Goal: Complete application form: Complete application form

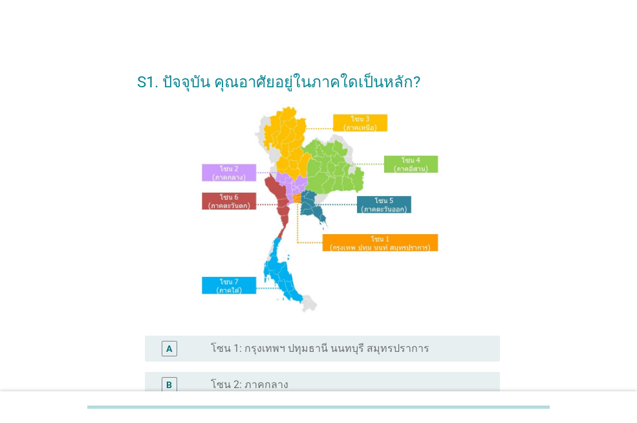
scroll to position [323, 0]
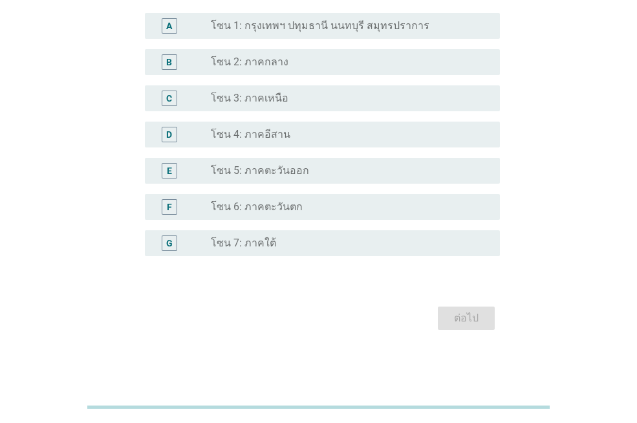
click at [340, 35] on div "A radio_button_unchecked โซน 1: กรุงเทพฯ ปทุมธานี นนทบุรี สมุทรปราการ" at bounding box center [322, 26] width 355 height 26
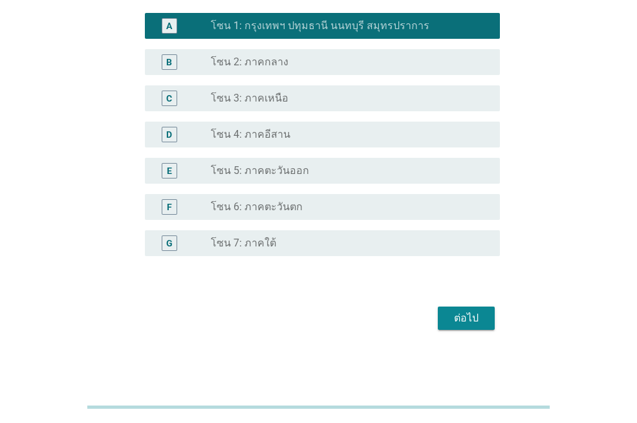
click at [463, 296] on form "S1. ปัจจุบัน คุณอาศัยอยู่ในภาคใดเป็นหลัก? A radio_button_checked โซน 1: กรุงเทพ…" at bounding box center [318, 35] width 363 height 600
click at [464, 324] on div "ต่อไป" at bounding box center [466, 318] width 36 height 16
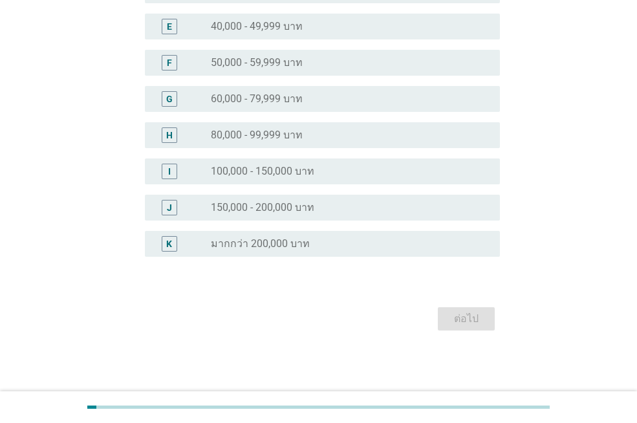
scroll to position [0, 0]
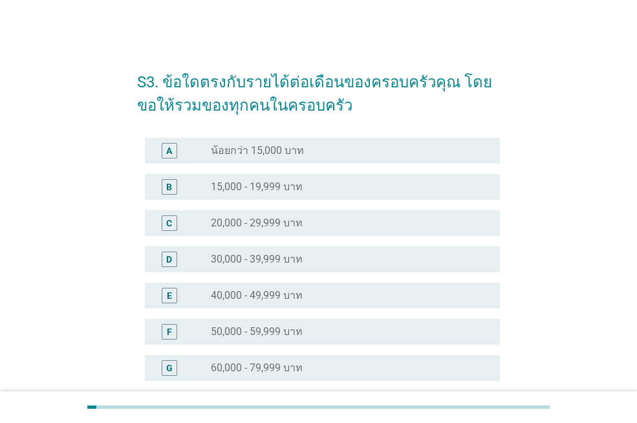
click at [327, 224] on div "radio_button_unchecked 20,000 - 29,999 บาท" at bounding box center [345, 223] width 268 height 13
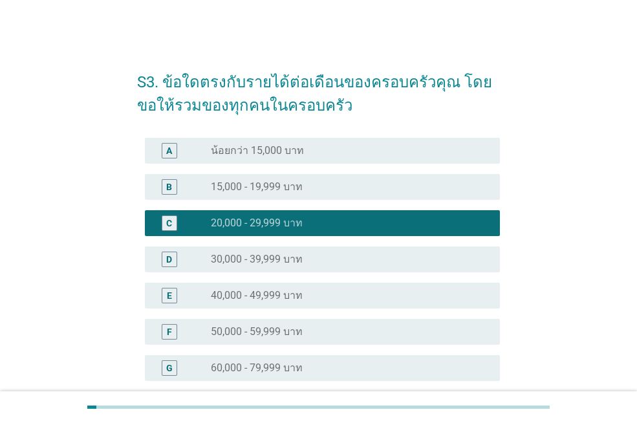
scroll to position [269, 0]
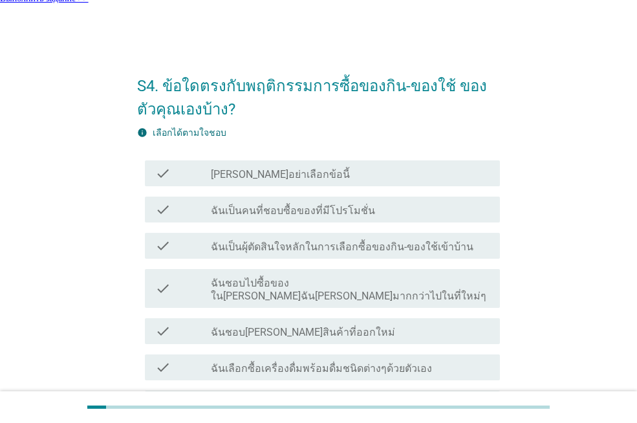
scroll to position [0, 0]
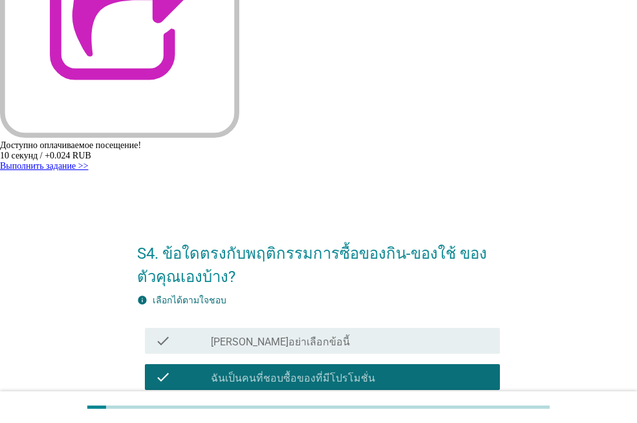
scroll to position [113, 0]
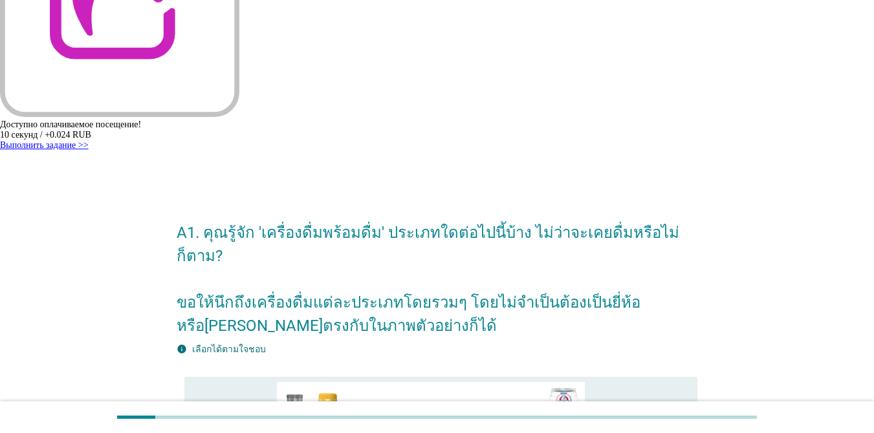
scroll to position [165, 0]
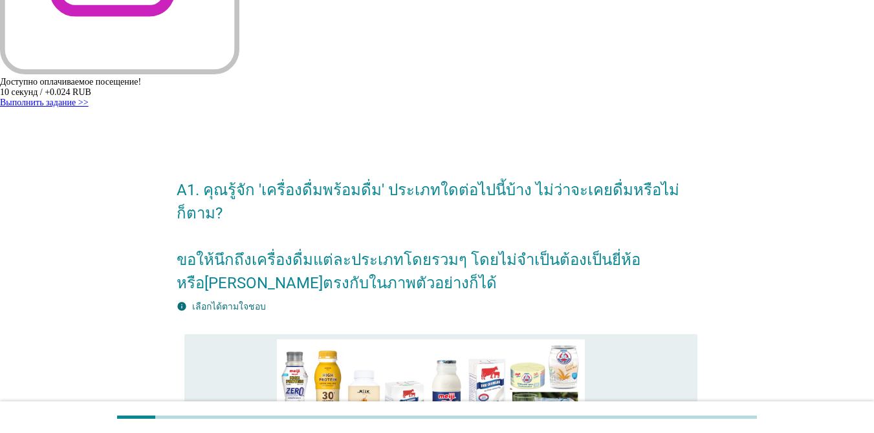
click at [233, 340] on div "check" at bounding box center [236, 436] width 82 height 193
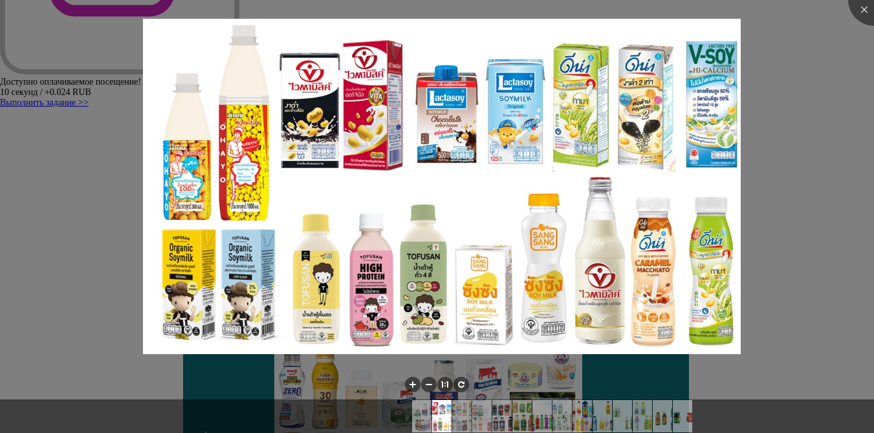
click at [636, 120] on div at bounding box center [437, 216] width 874 height 433
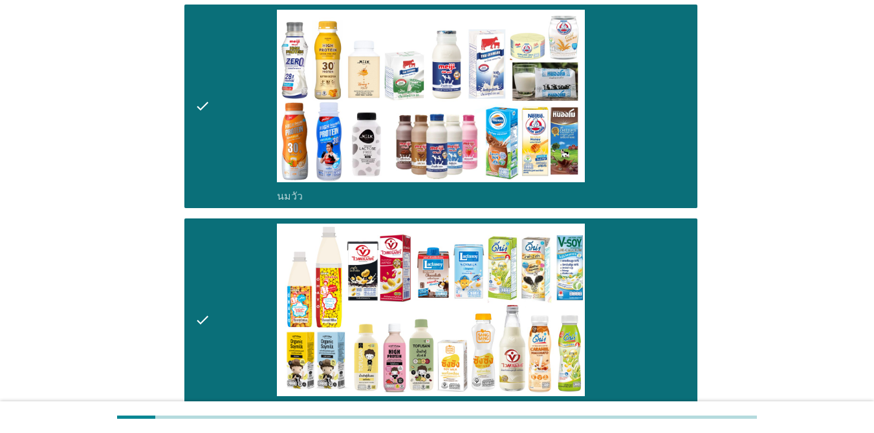
scroll to position [516, 0]
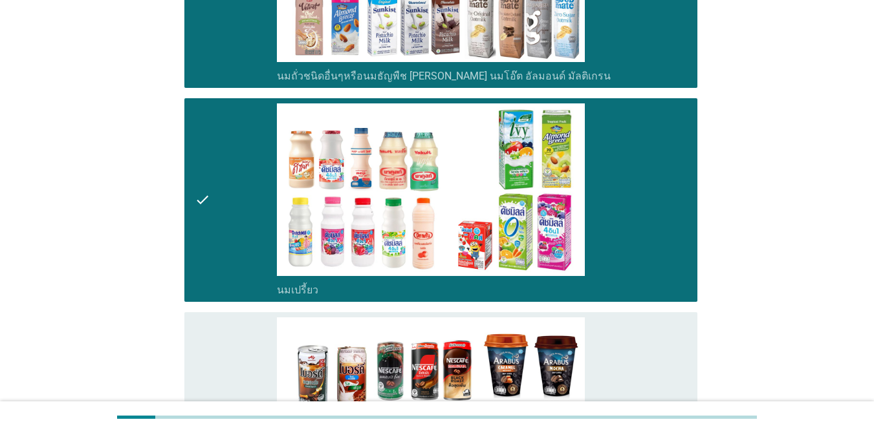
scroll to position [1054, 0]
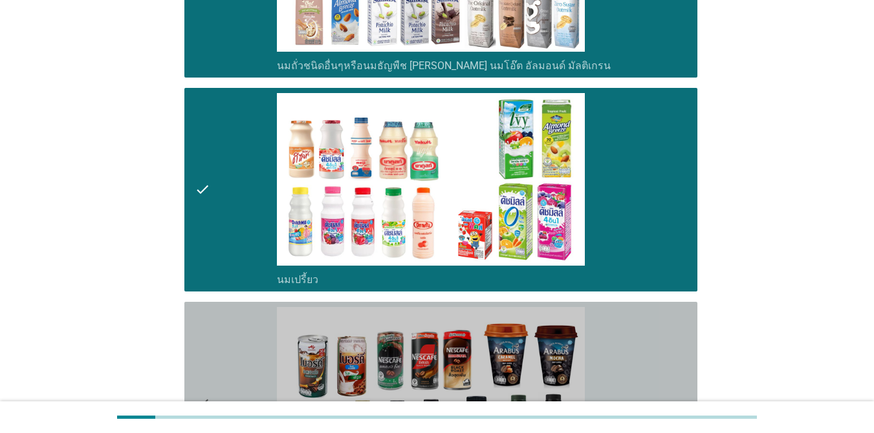
click at [263, 307] on div "check" at bounding box center [236, 403] width 82 height 193
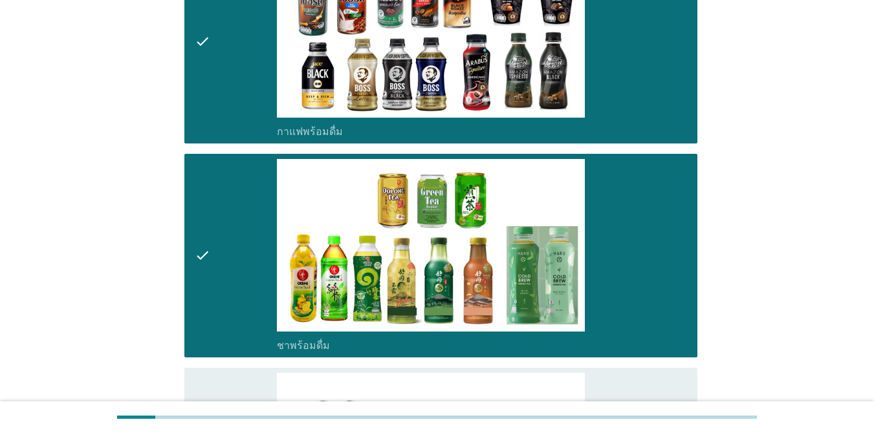
scroll to position [1453, 0]
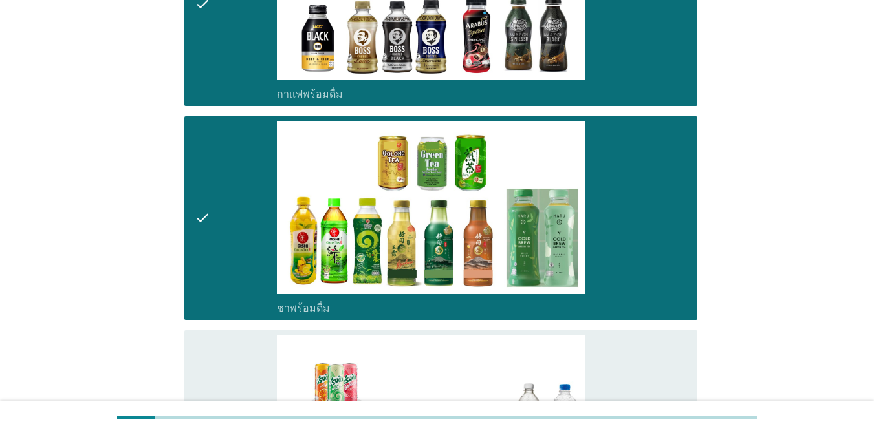
click at [245, 336] on div "check" at bounding box center [236, 432] width 82 height 193
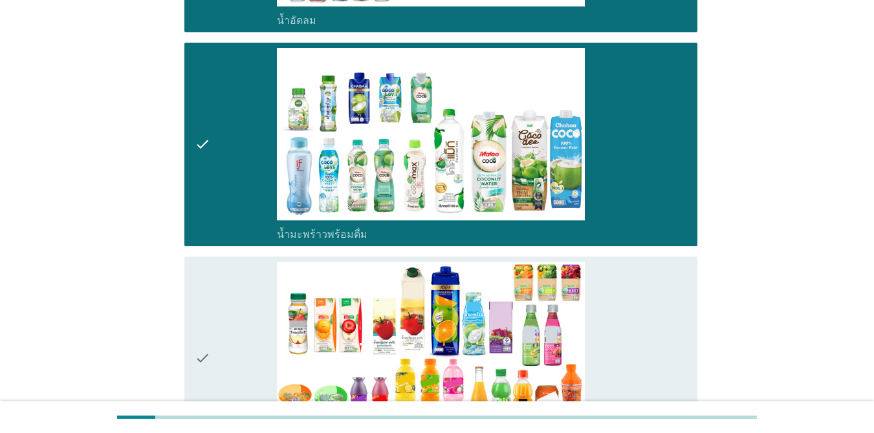
scroll to position [1735, 0]
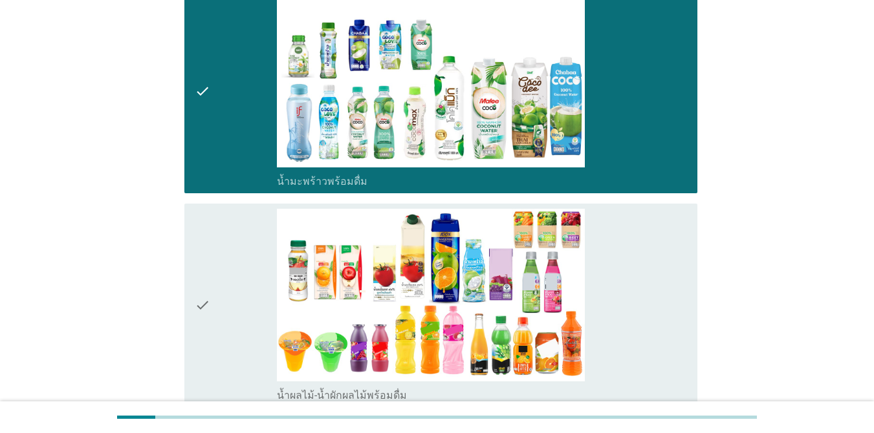
click at [246, 225] on div "check" at bounding box center [236, 305] width 82 height 193
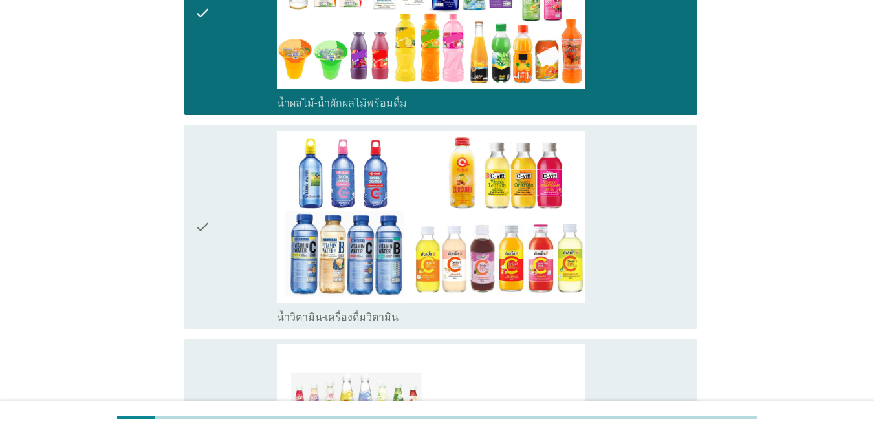
scroll to position [2060, 0]
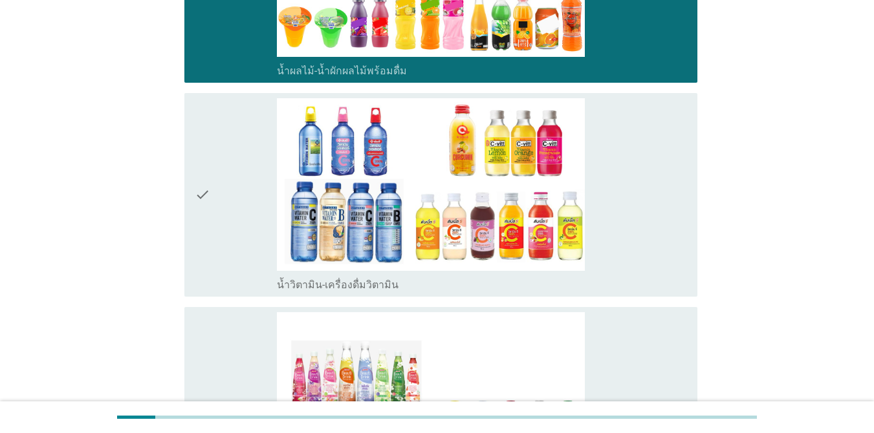
click at [239, 141] on div "check" at bounding box center [236, 194] width 82 height 193
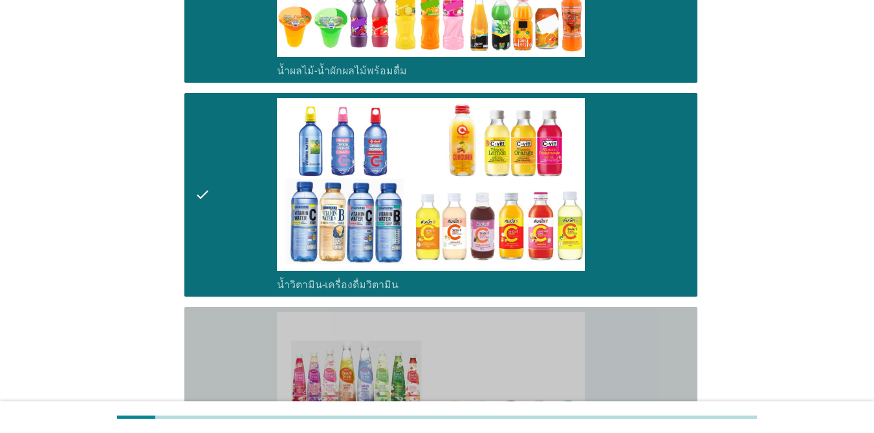
click at [253, 312] on div "check" at bounding box center [236, 408] width 82 height 193
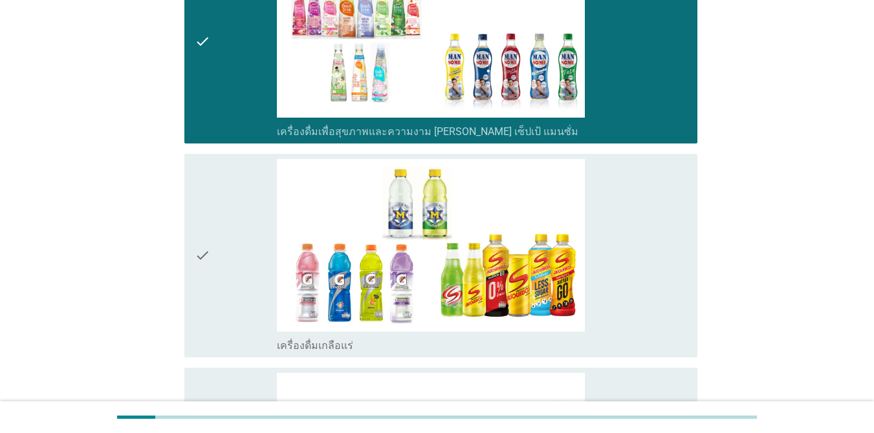
scroll to position [2449, 0]
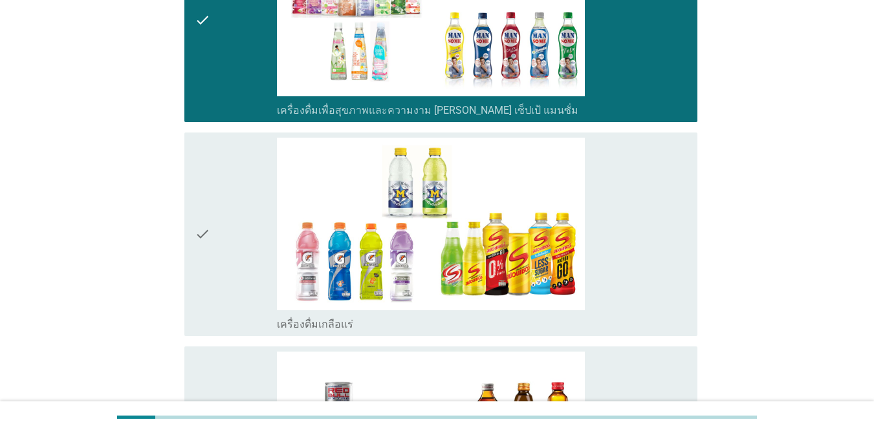
click at [257, 175] on div "check" at bounding box center [236, 234] width 82 height 193
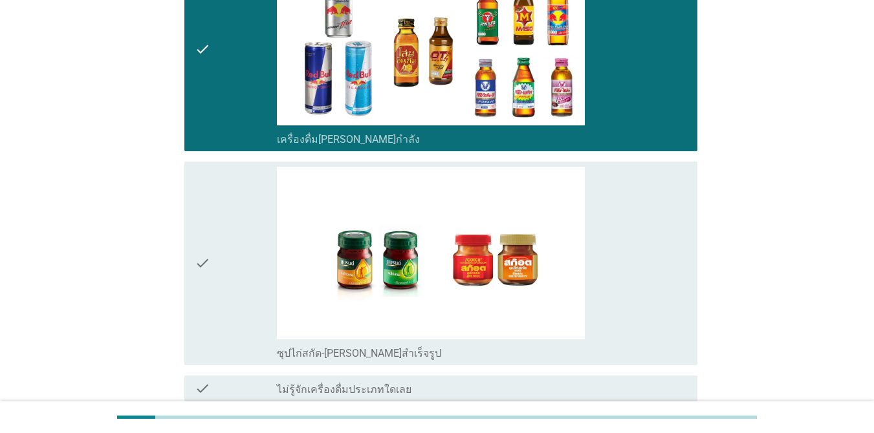
scroll to position [2874, 0]
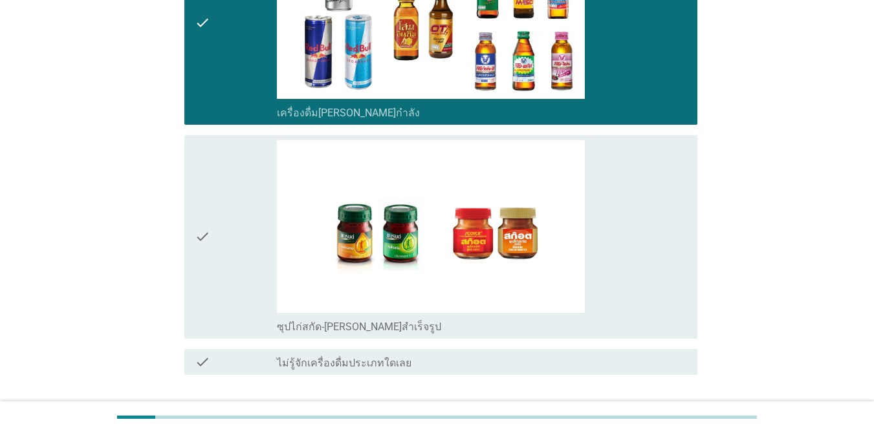
click at [224, 169] on div "check" at bounding box center [236, 236] width 82 height 193
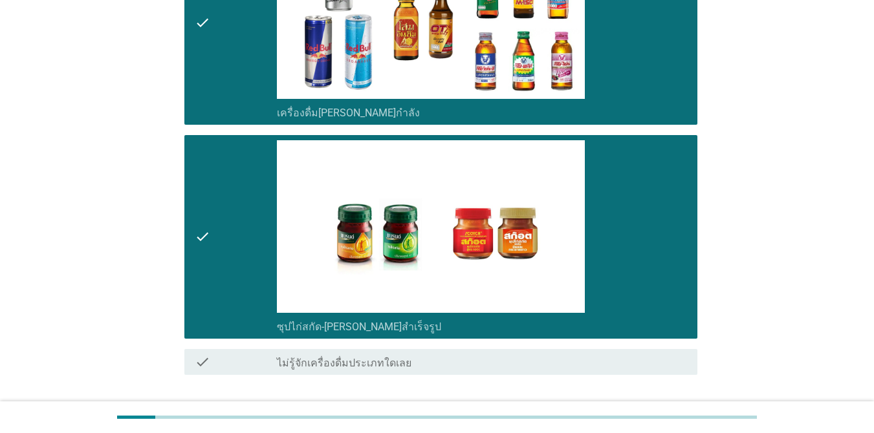
click at [636, 410] on button "ต่อไป" at bounding box center [663, 421] width 57 height 23
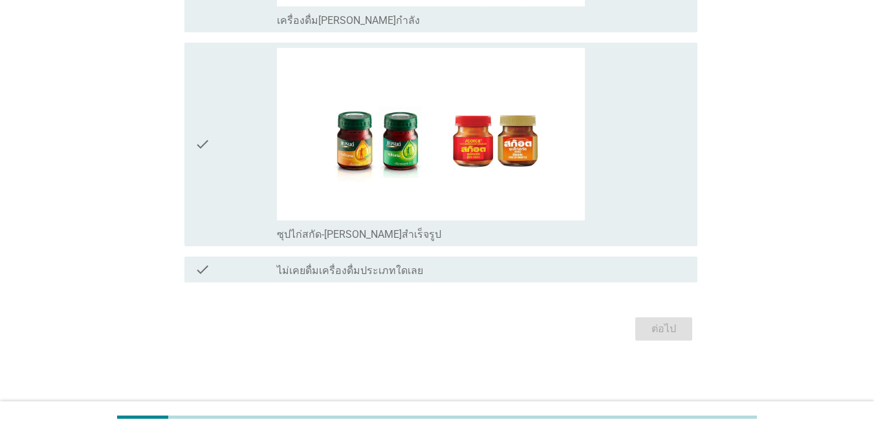
scroll to position [0, 0]
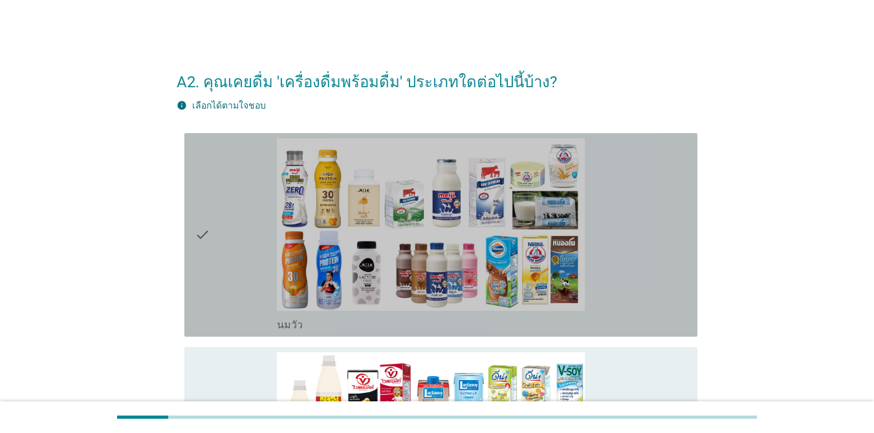
click at [237, 203] on div "check" at bounding box center [236, 234] width 82 height 193
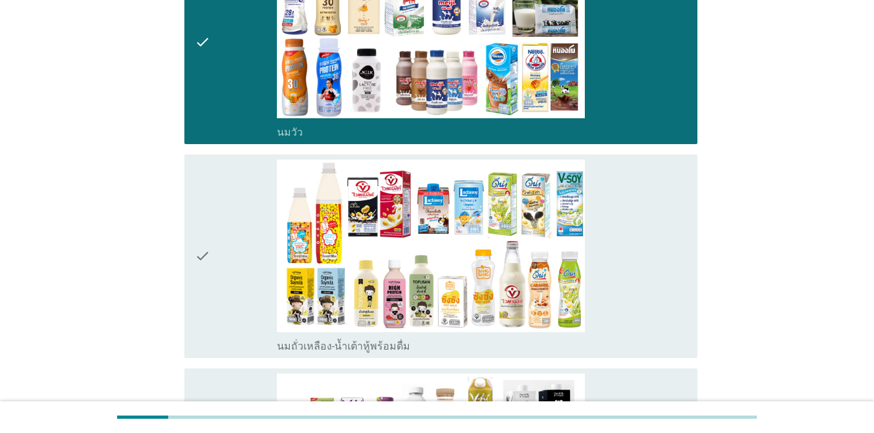
scroll to position [303, 0]
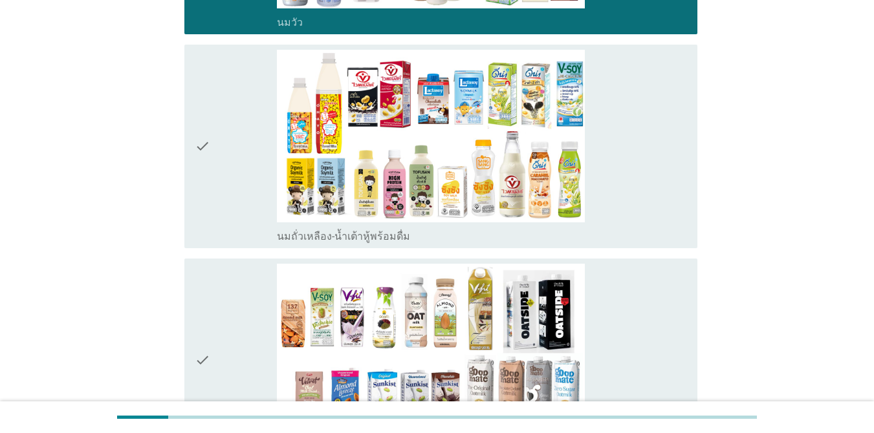
click at [248, 96] on div "check" at bounding box center [236, 146] width 82 height 193
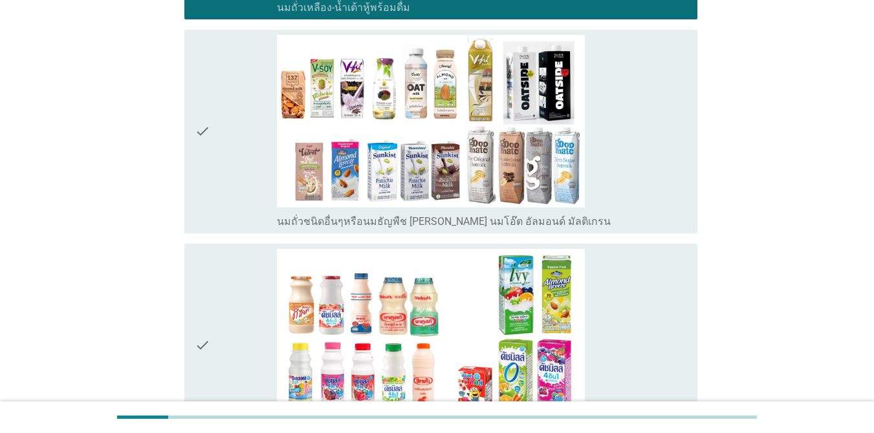
scroll to position [537, 0]
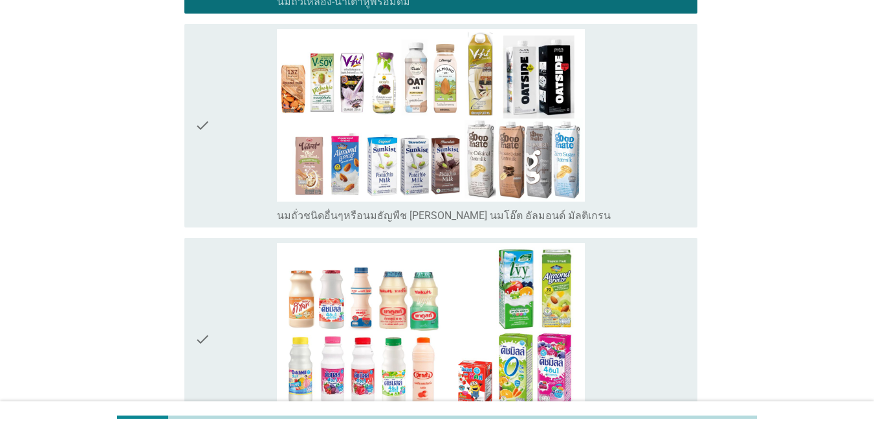
click at [238, 288] on div "check" at bounding box center [236, 339] width 82 height 193
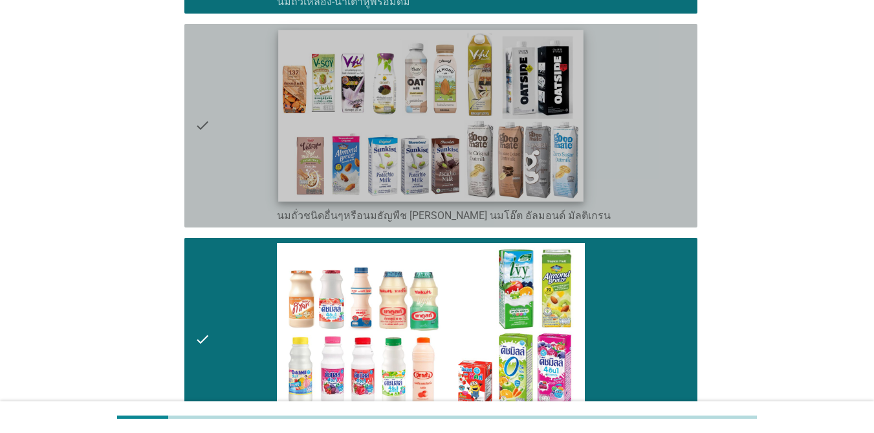
click at [359, 109] on img at bounding box center [430, 115] width 305 height 171
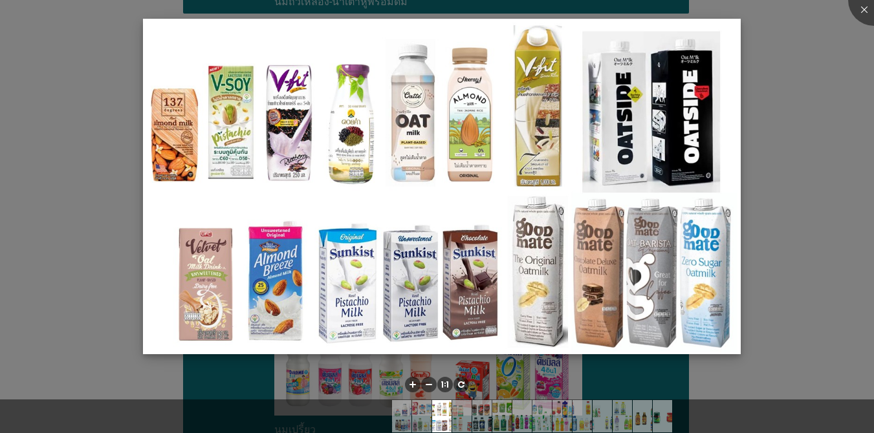
click at [209, 136] on img at bounding box center [441, 187] width 597 height 336
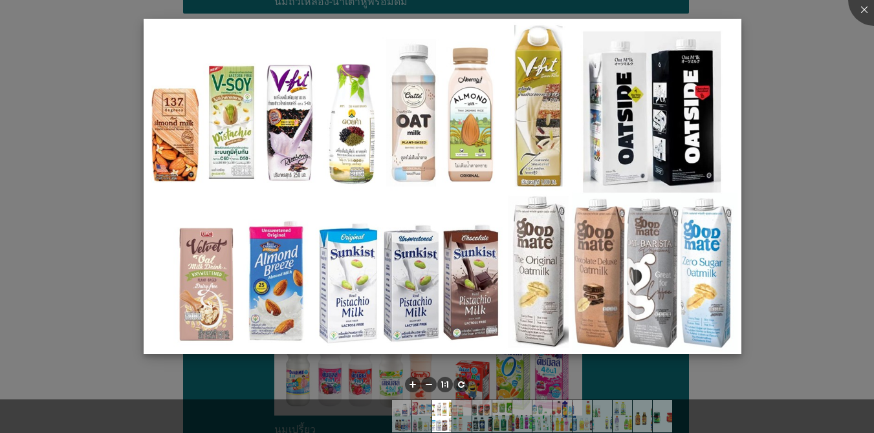
click at [233, 136] on img at bounding box center [442, 187] width 597 height 336
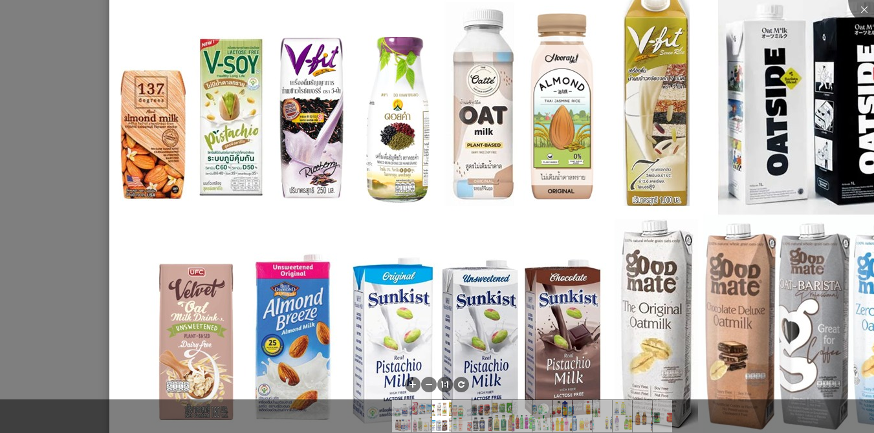
click at [356, 141] on img at bounding box center [523, 206] width 828 height 466
click at [418, 133] on img at bounding box center [523, 206] width 828 height 466
click at [636, 75] on img at bounding box center [523, 206] width 828 height 466
click at [231, 135] on img at bounding box center [523, 206] width 828 height 466
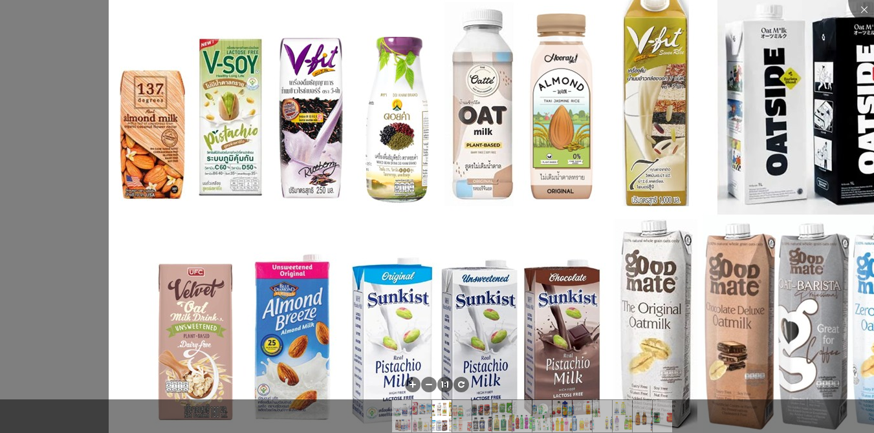
click at [43, 140] on div at bounding box center [437, 216] width 874 height 433
click at [40, 139] on div at bounding box center [437, 216] width 874 height 433
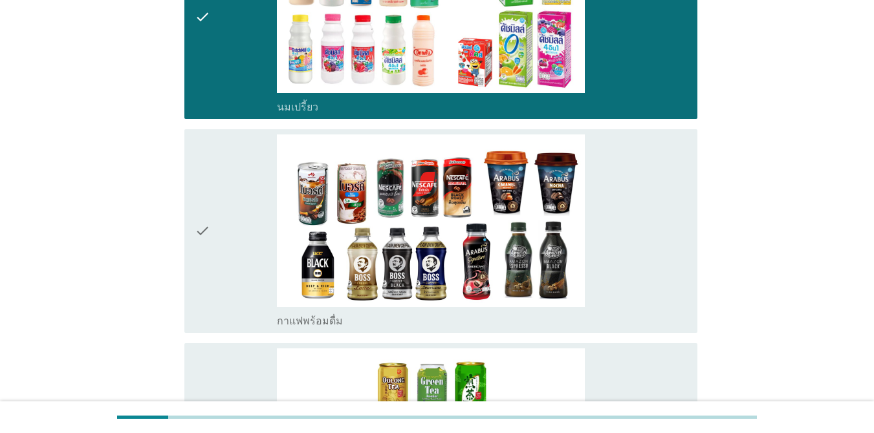
scroll to position [892, 0]
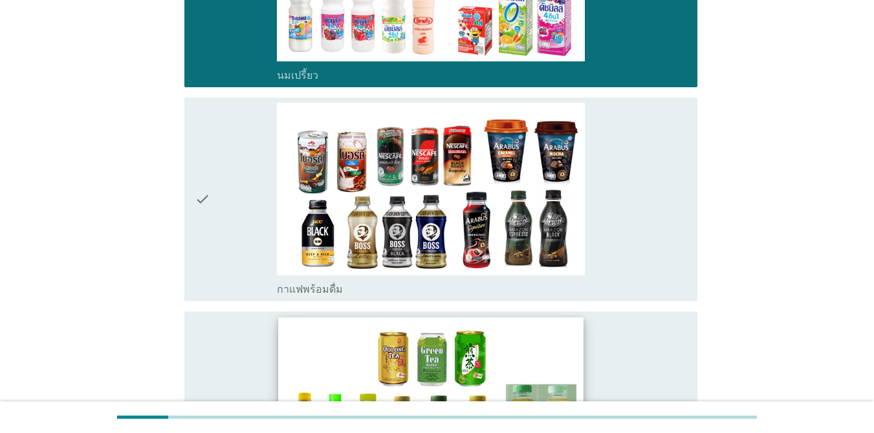
click at [545, 356] on img at bounding box center [430, 403] width 305 height 171
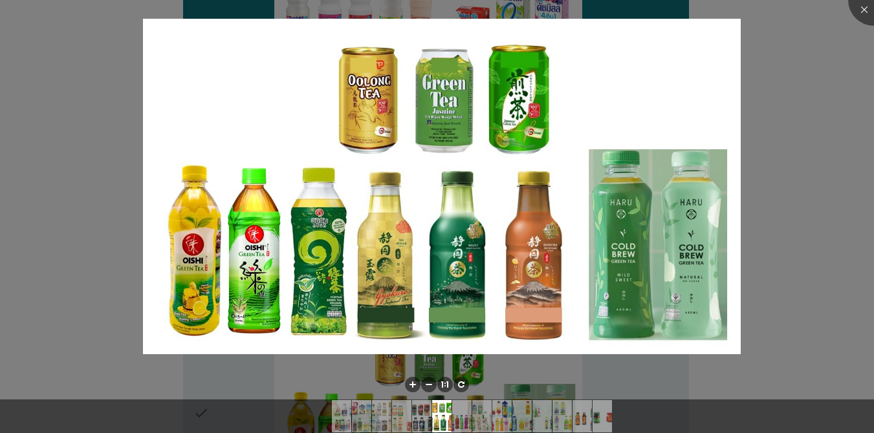
click at [636, 192] on div at bounding box center [437, 216] width 874 height 433
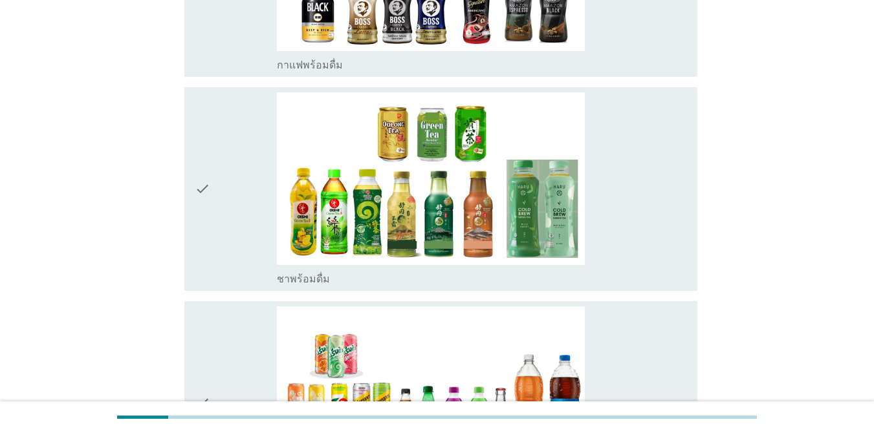
scroll to position [1142, 0]
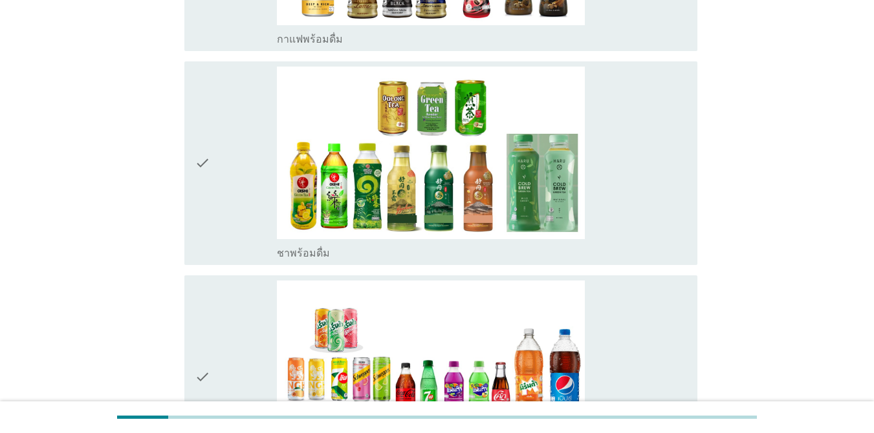
click at [265, 191] on div "check" at bounding box center [236, 163] width 82 height 193
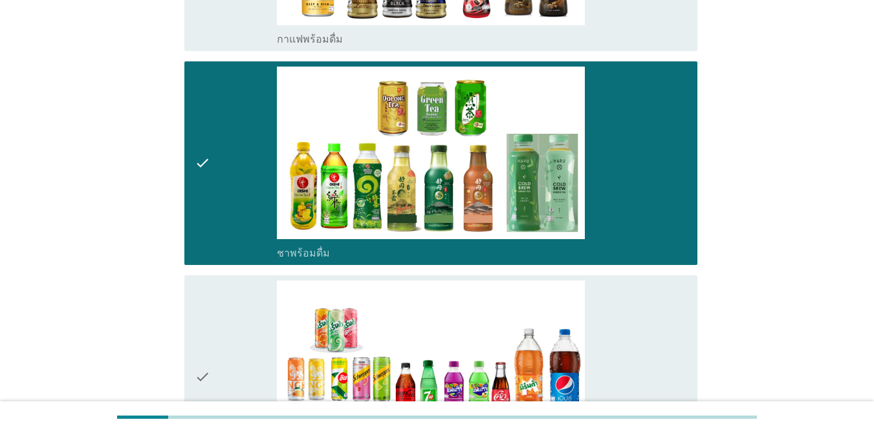
click at [230, 325] on div "check" at bounding box center [236, 377] width 82 height 193
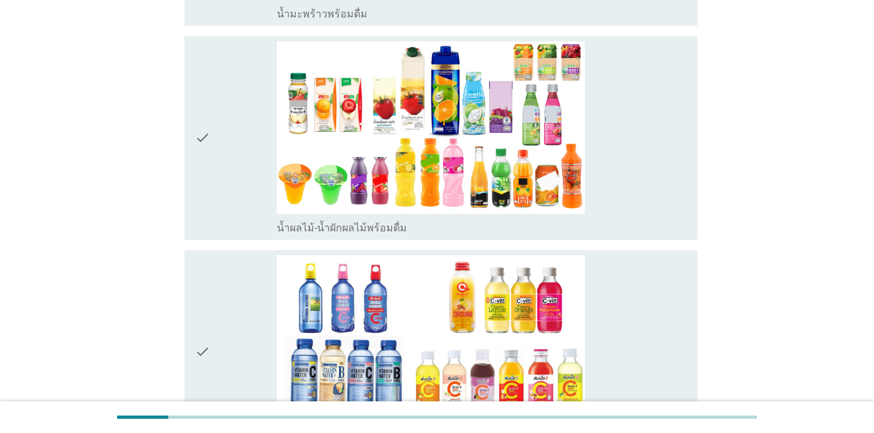
scroll to position [1815, 0]
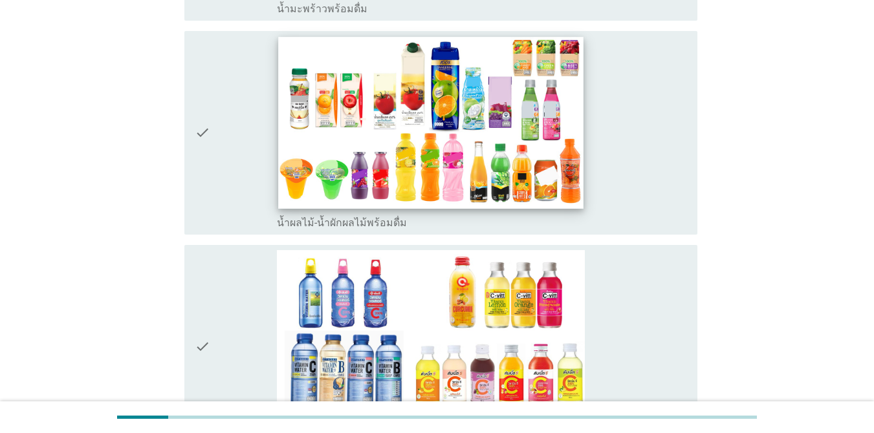
click at [458, 177] on img at bounding box center [430, 122] width 305 height 171
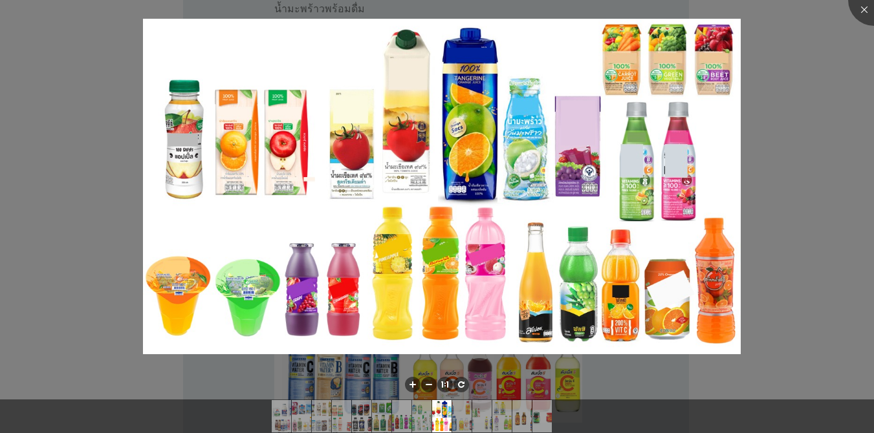
click at [636, 190] on div at bounding box center [437, 216] width 874 height 433
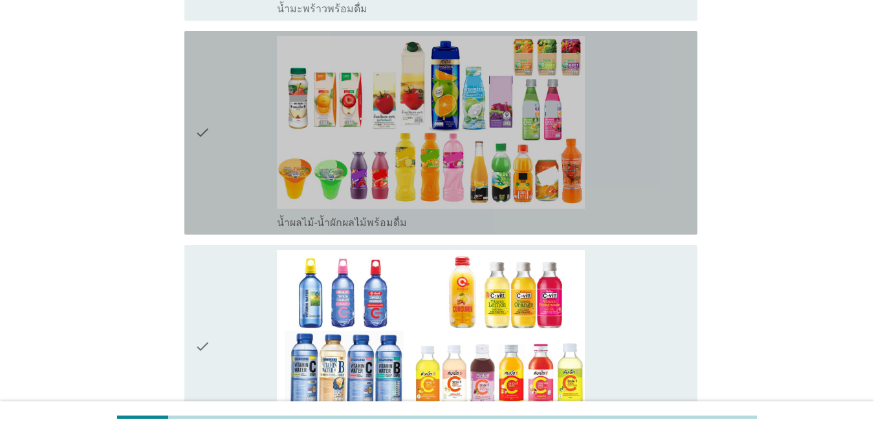
click at [263, 172] on div "check" at bounding box center [236, 132] width 82 height 193
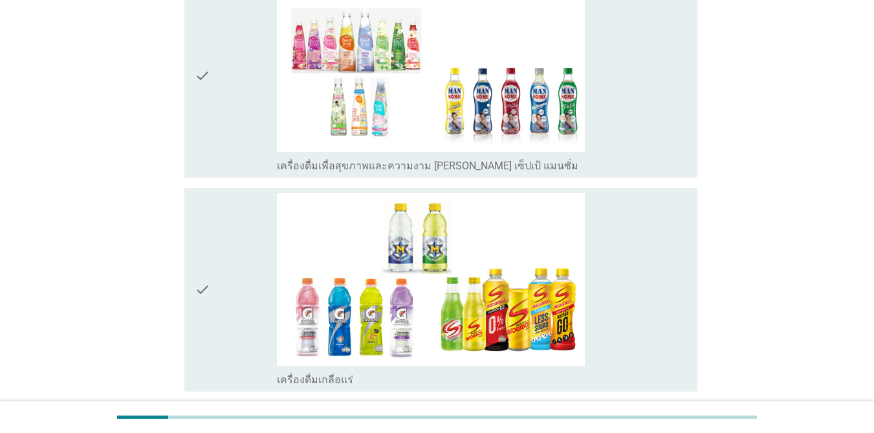
scroll to position [2315, 0]
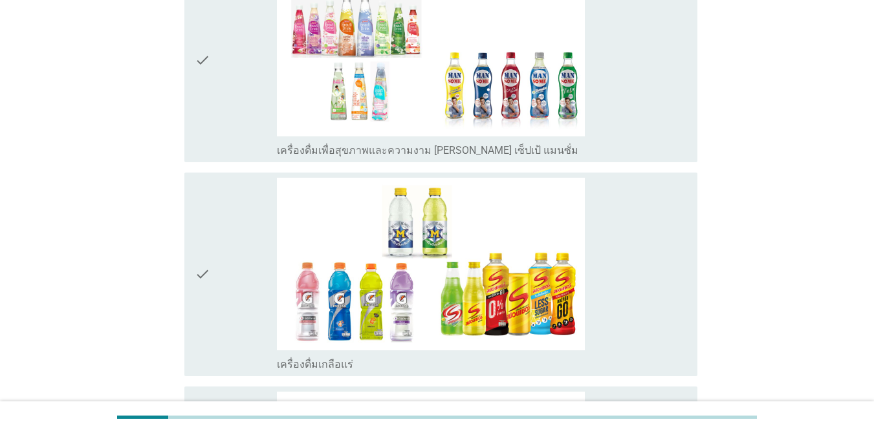
click at [256, 109] on div "check" at bounding box center [236, 60] width 82 height 193
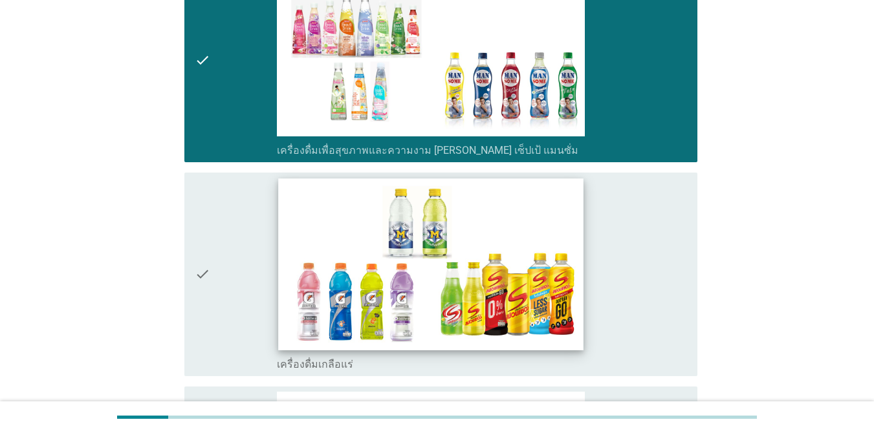
click at [289, 237] on img at bounding box center [430, 264] width 305 height 171
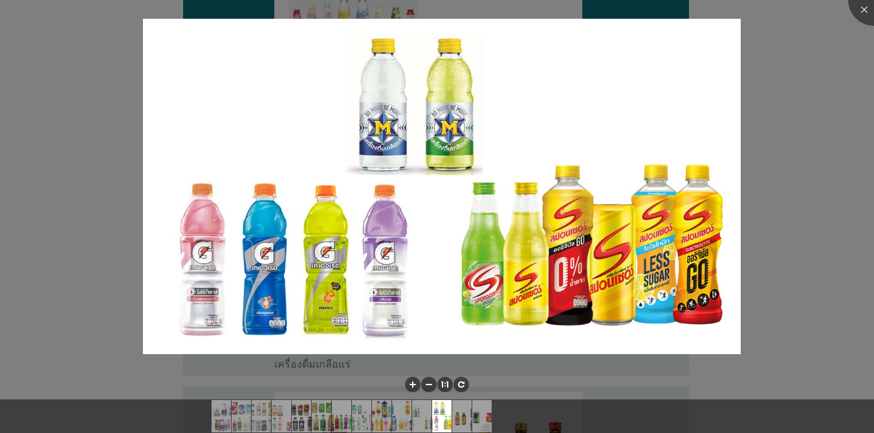
click at [98, 187] on div at bounding box center [437, 216] width 874 height 433
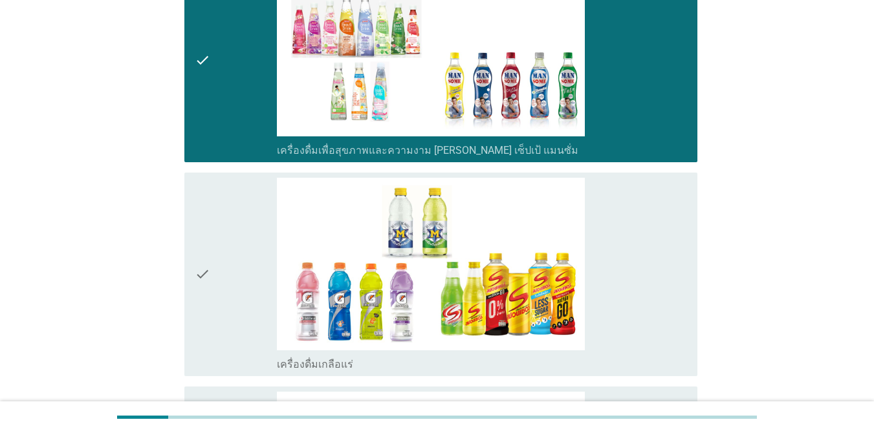
click at [219, 231] on div "check" at bounding box center [236, 274] width 82 height 193
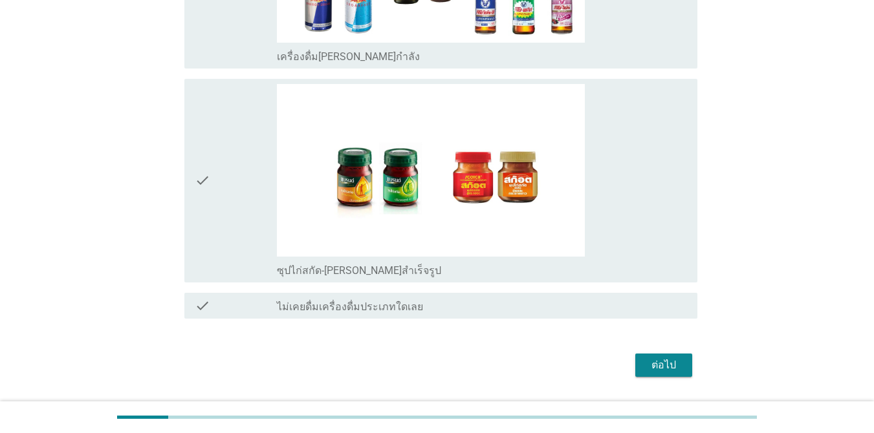
scroll to position [2874, 0]
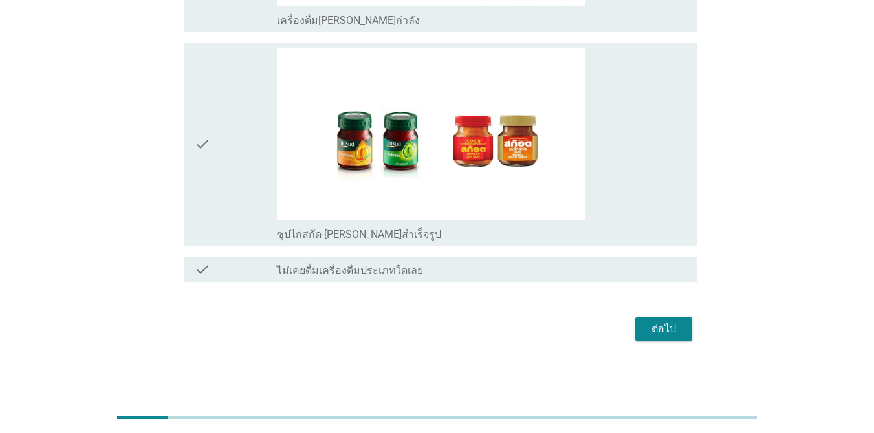
click at [636, 336] on div "ต่อไป" at bounding box center [663, 329] width 36 height 16
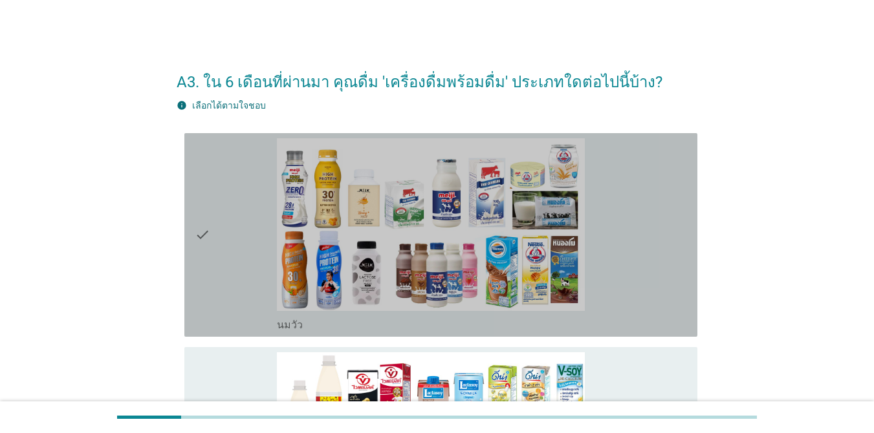
click at [208, 258] on icon "check" at bounding box center [203, 234] width 16 height 193
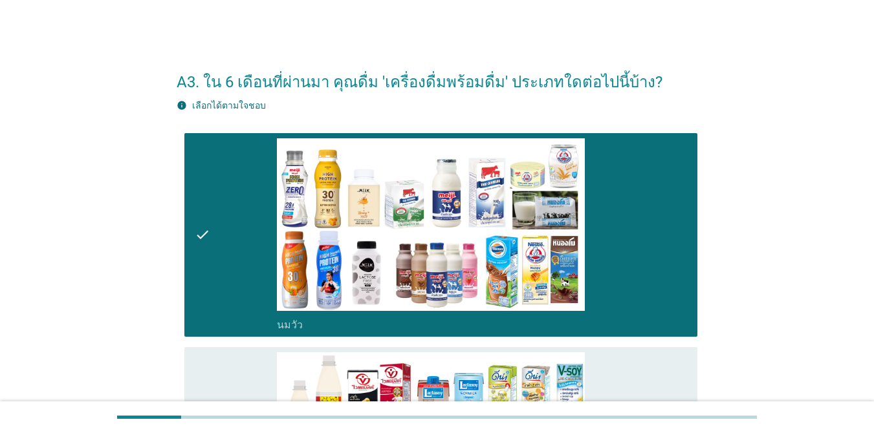
scroll to position [10, 0]
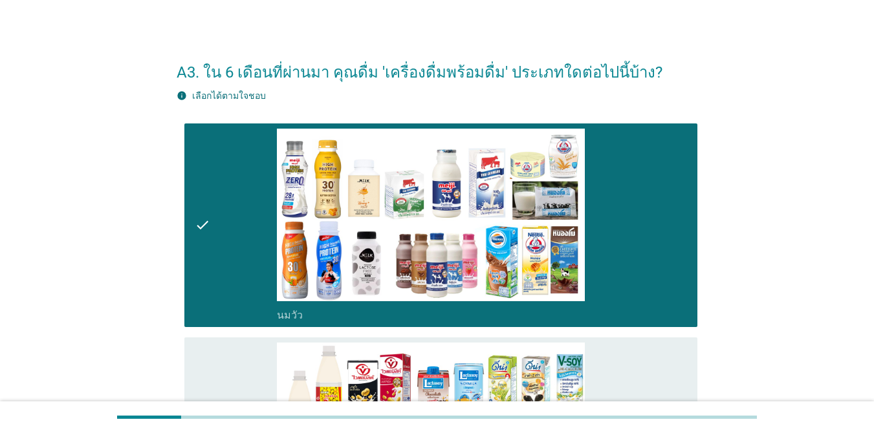
click at [262, 166] on div "check" at bounding box center [236, 225] width 82 height 193
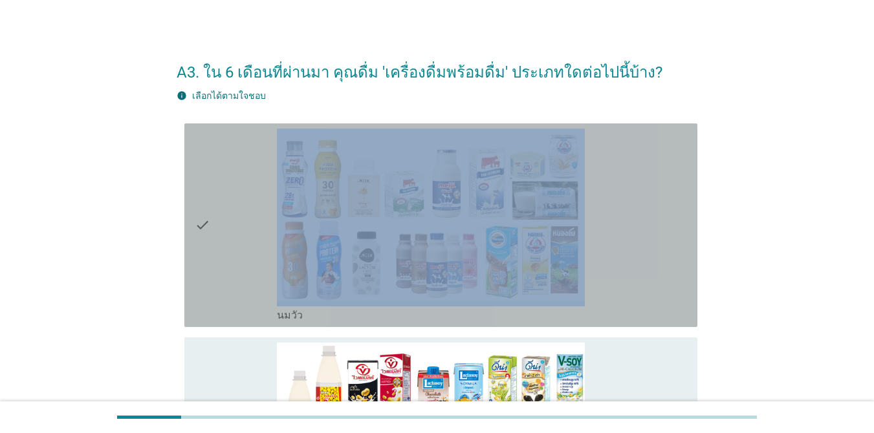
click at [262, 166] on div "check" at bounding box center [236, 225] width 82 height 193
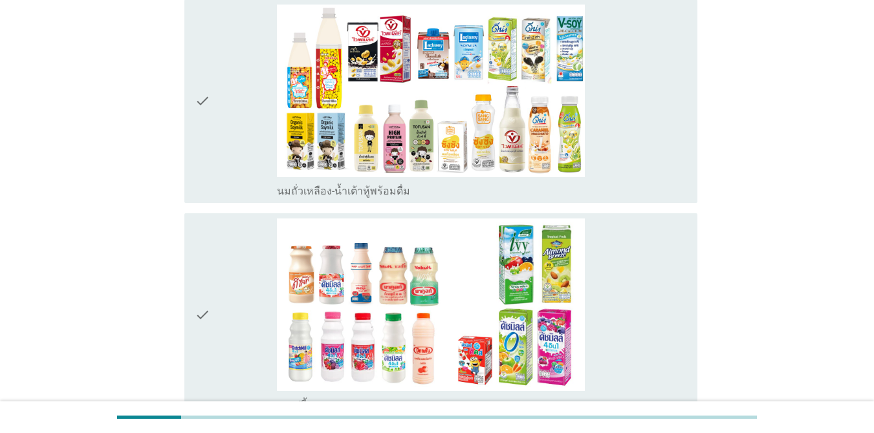
scroll to position [383, 0]
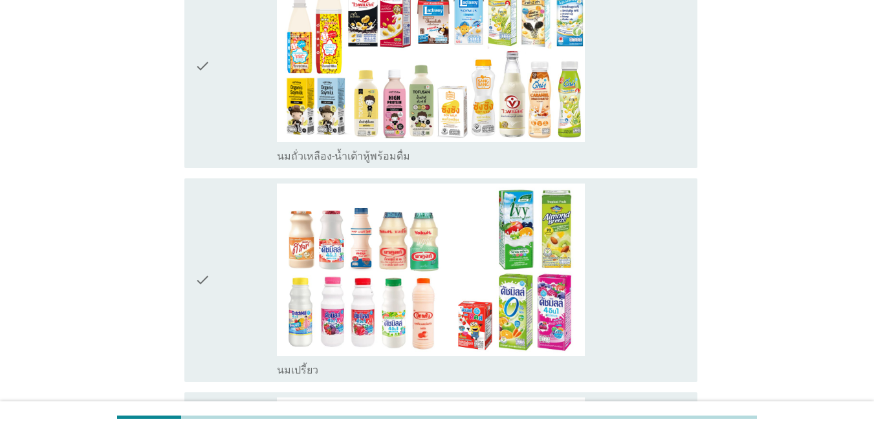
click at [248, 114] on div "check" at bounding box center [236, 66] width 82 height 193
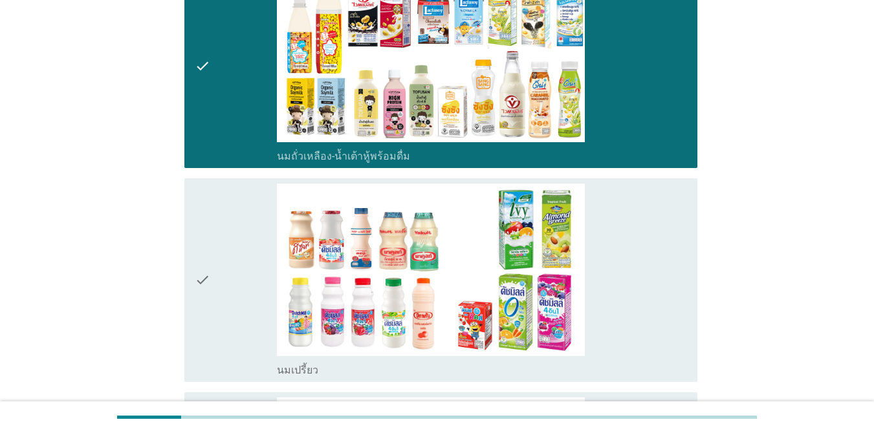
click at [222, 230] on div "check" at bounding box center [236, 280] width 82 height 193
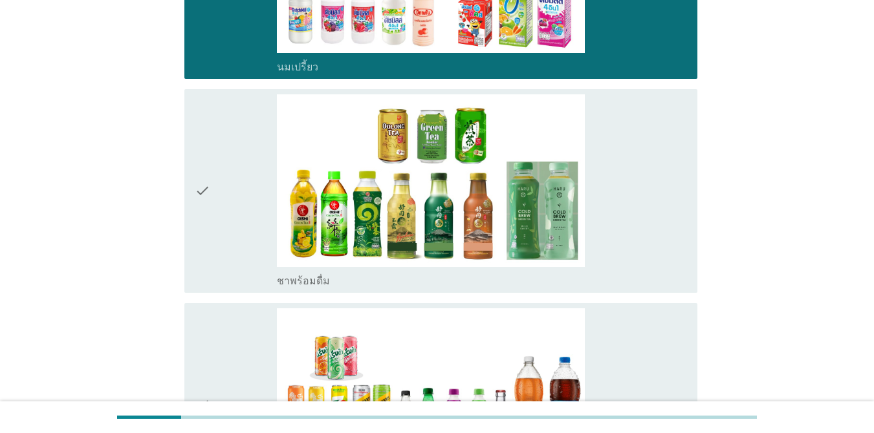
scroll to position [693, 0]
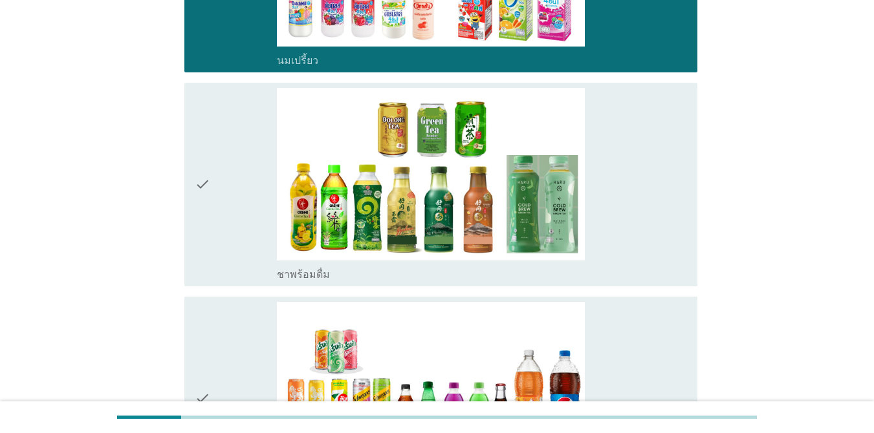
click at [240, 149] on div "check" at bounding box center [236, 184] width 82 height 193
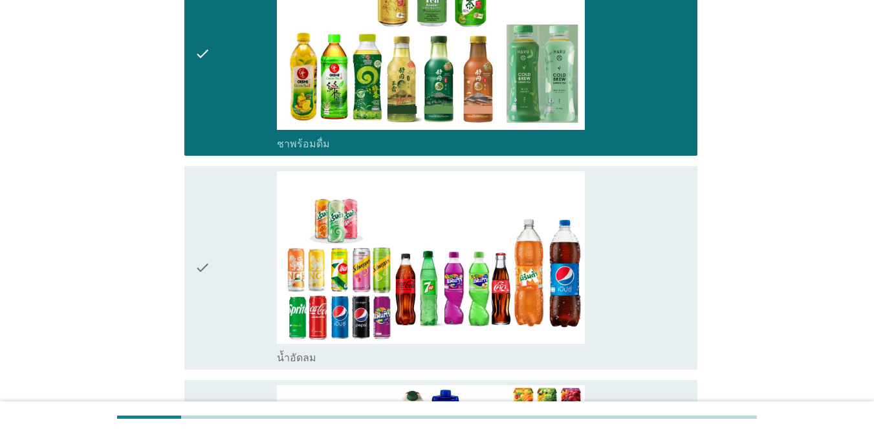
scroll to position [833, 0]
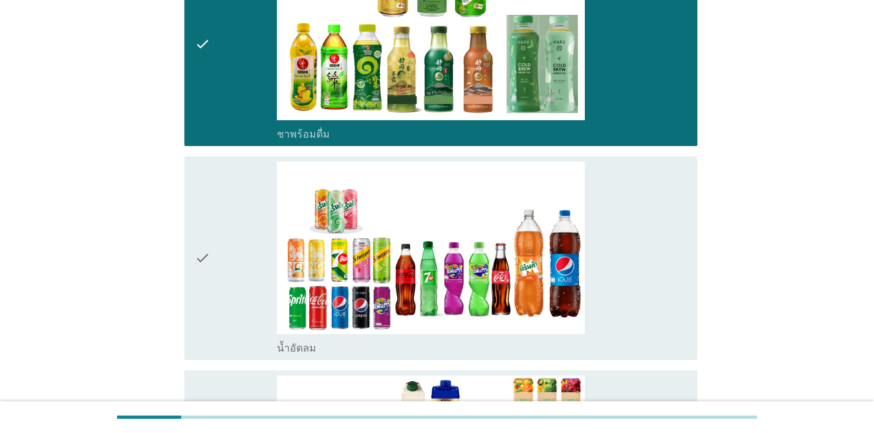
click at [268, 238] on div "check" at bounding box center [236, 258] width 82 height 193
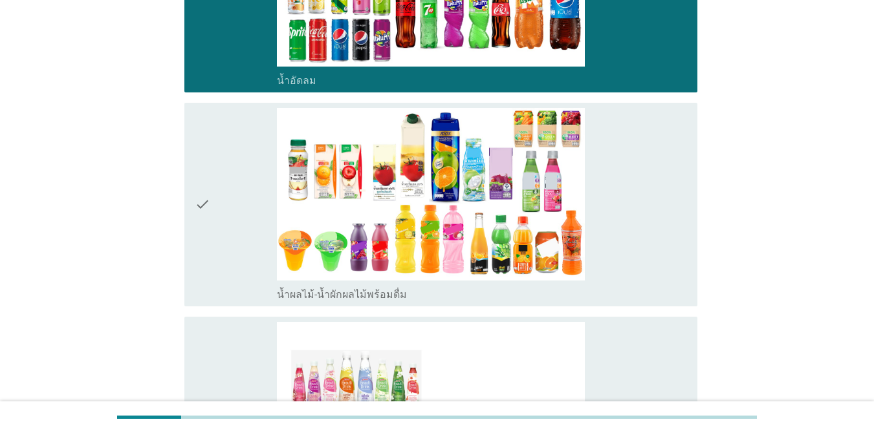
scroll to position [1149, 0]
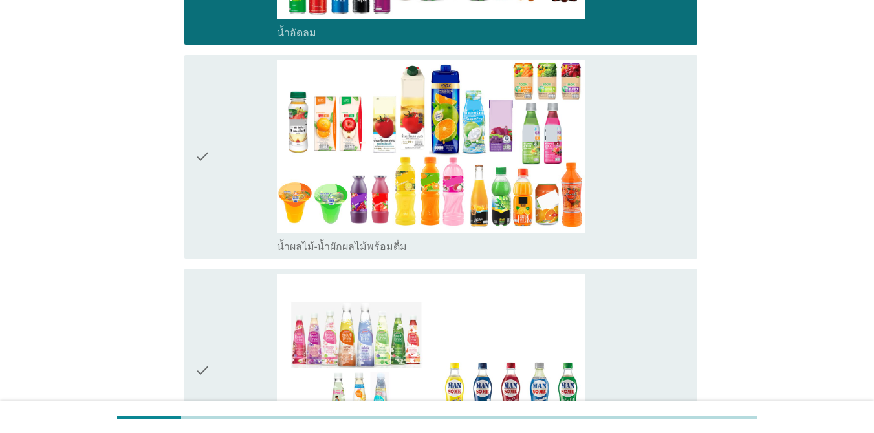
click at [259, 333] on div "check" at bounding box center [236, 370] width 82 height 193
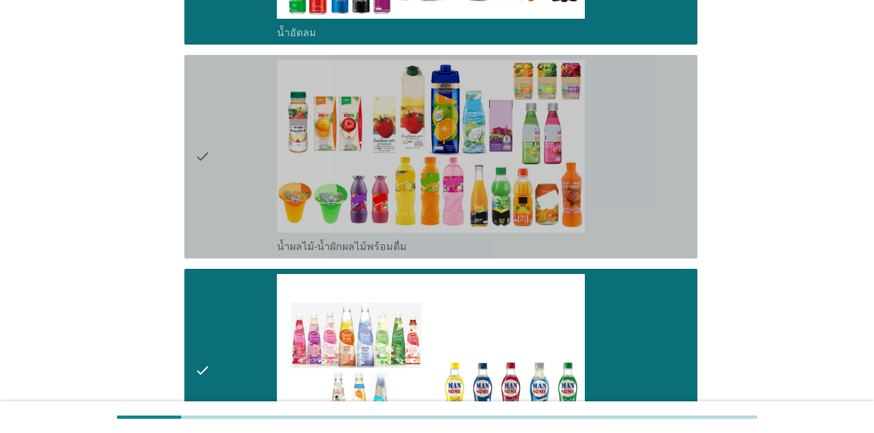
click at [243, 182] on div "check" at bounding box center [236, 156] width 82 height 193
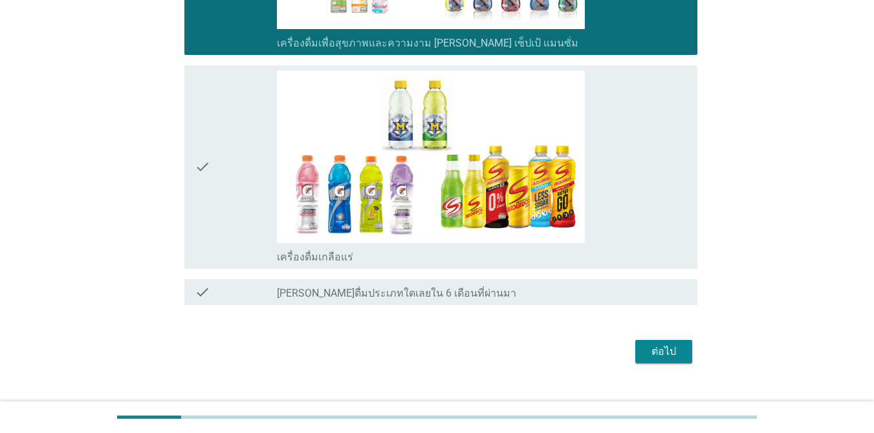
scroll to position [1570, 0]
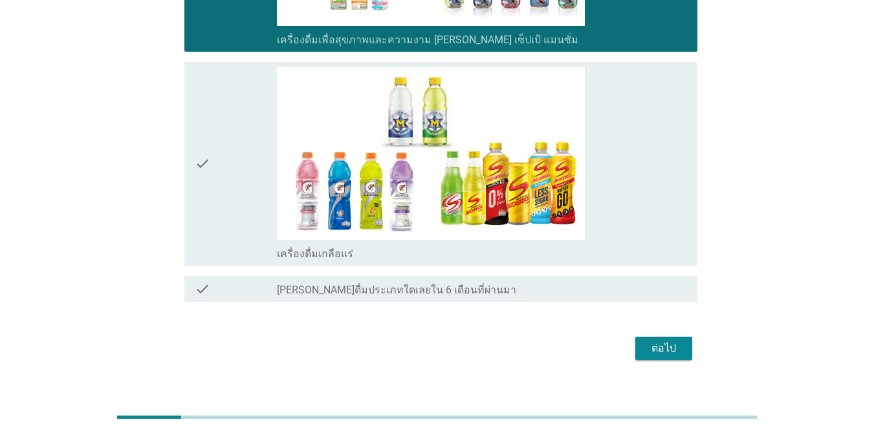
click at [234, 118] on div "check" at bounding box center [236, 163] width 82 height 193
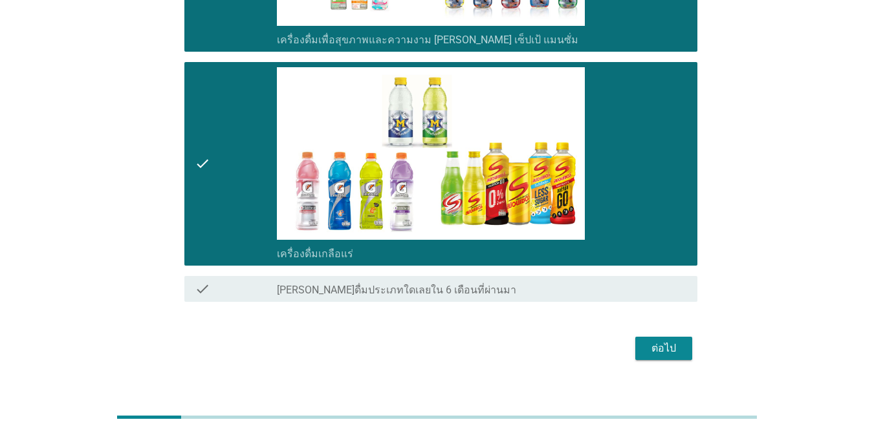
click at [636, 354] on div "ต่อไป" at bounding box center [663, 349] width 36 height 16
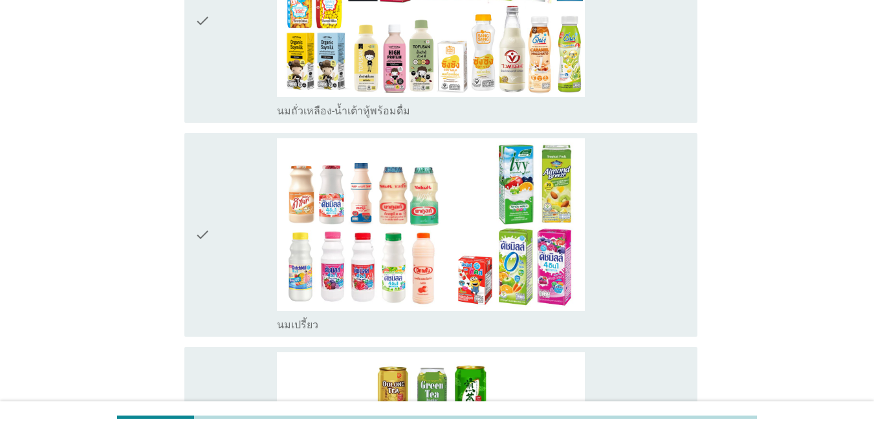
scroll to position [440, 0]
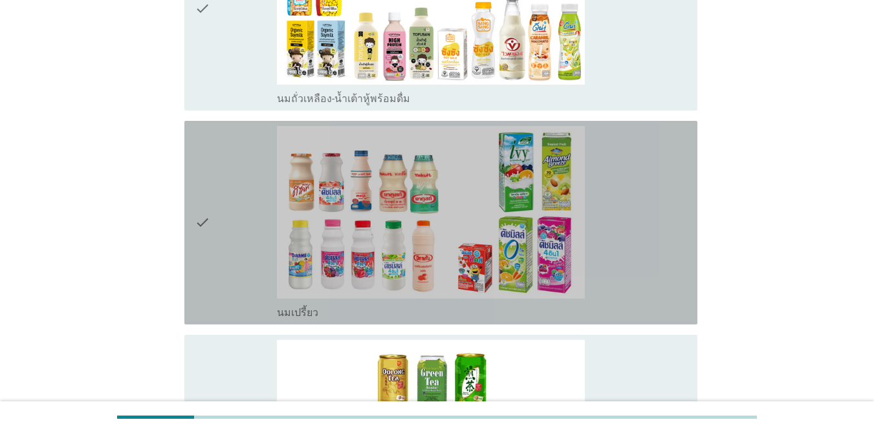
click at [248, 182] on div "check" at bounding box center [236, 222] width 82 height 193
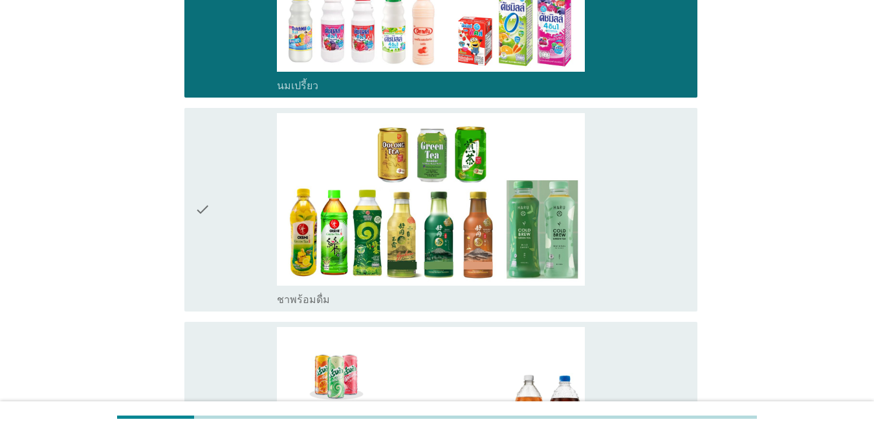
scroll to position [677, 0]
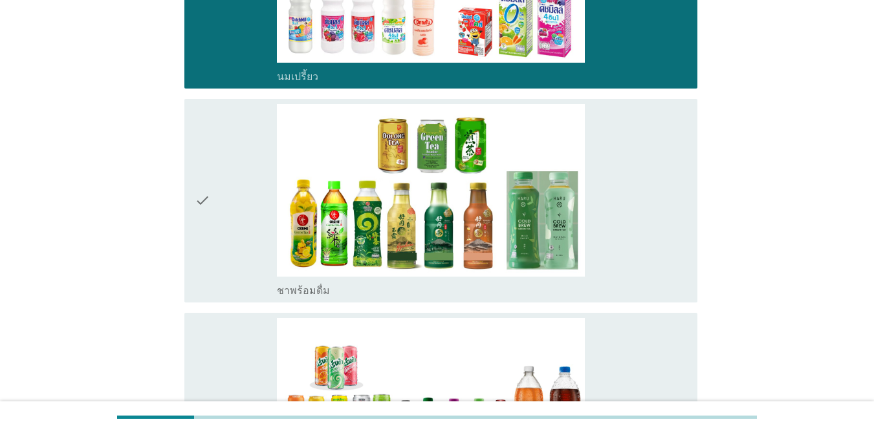
click at [250, 171] on div "check" at bounding box center [236, 200] width 82 height 193
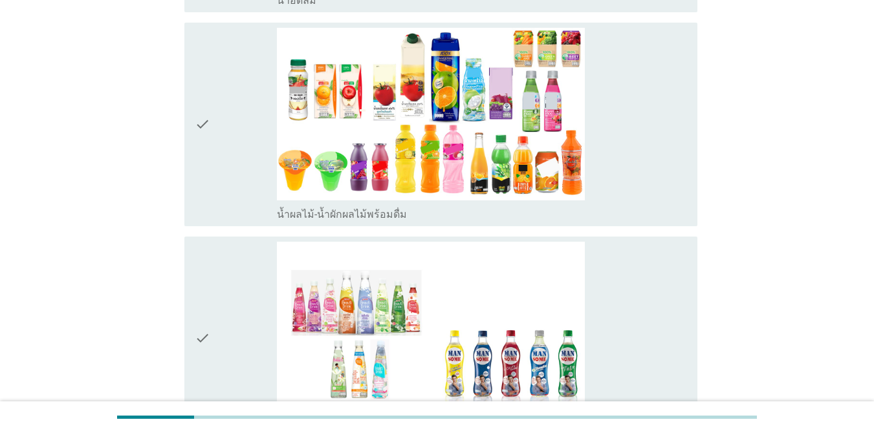
scroll to position [1194, 0]
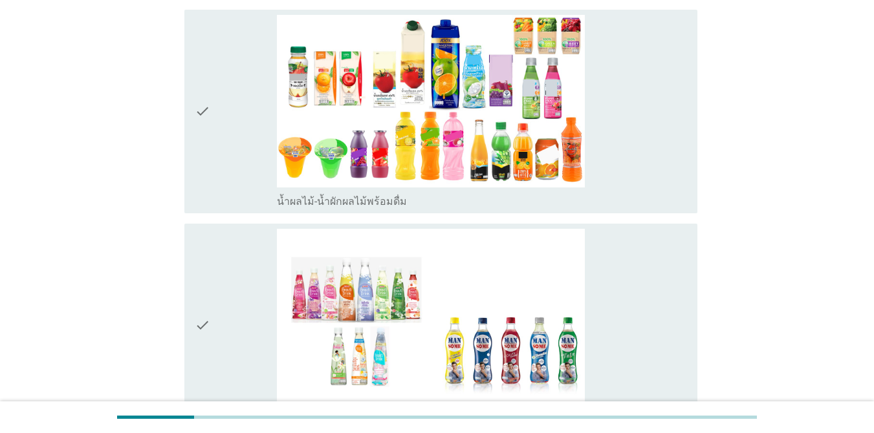
click at [242, 299] on div "check" at bounding box center [236, 325] width 82 height 193
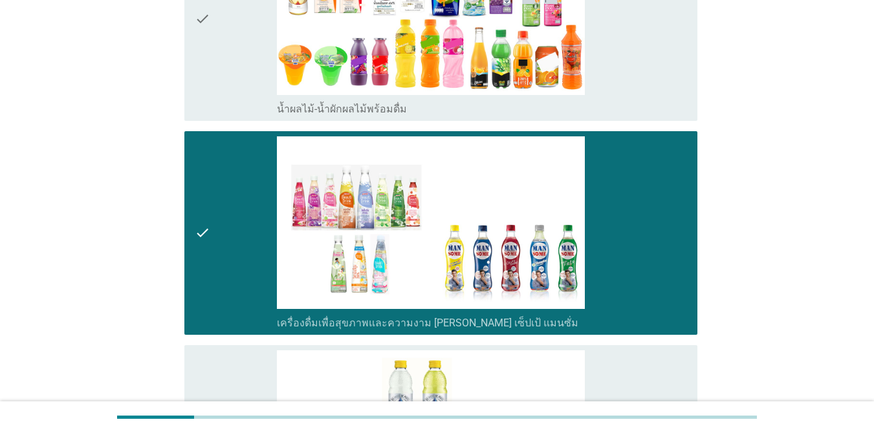
scroll to position [1295, 0]
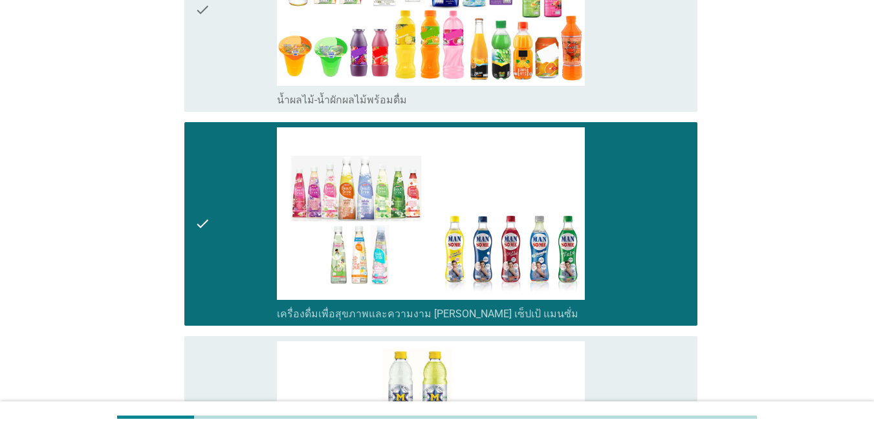
click at [258, 241] on div "check" at bounding box center [236, 223] width 82 height 193
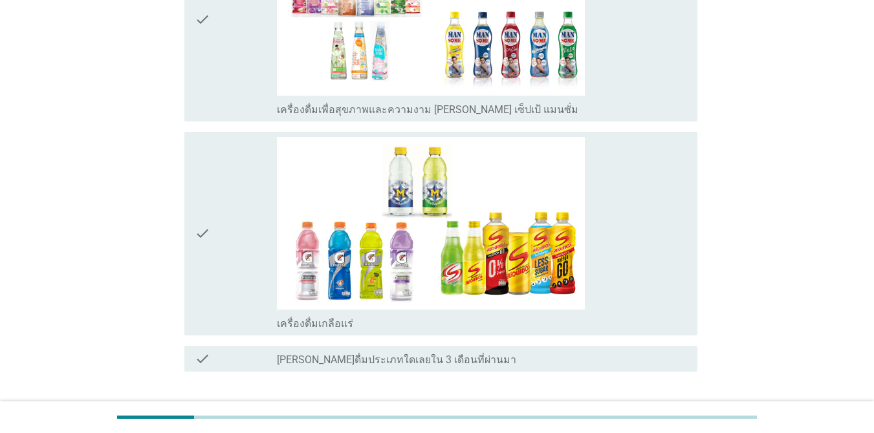
scroll to position [1523, 0]
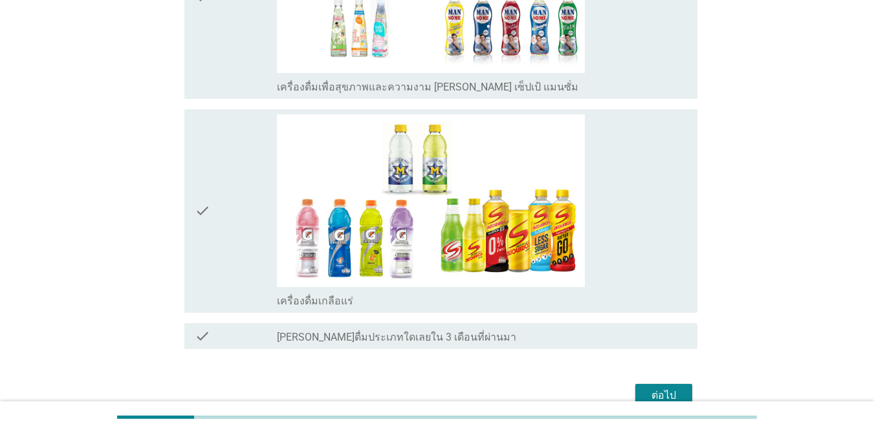
click at [266, 162] on div "check" at bounding box center [236, 210] width 82 height 193
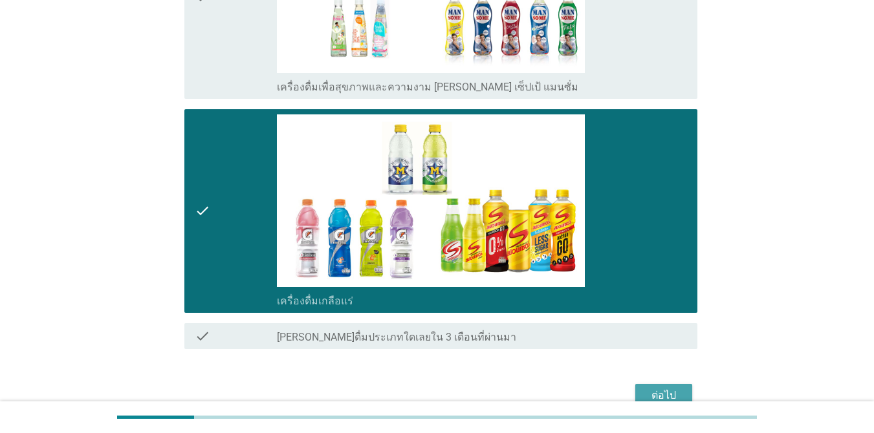
click at [636, 395] on button "ต่อไป" at bounding box center [663, 395] width 57 height 23
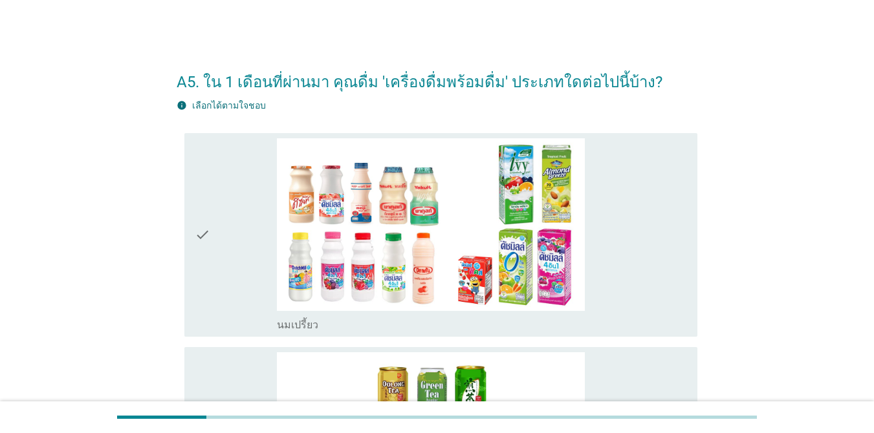
scroll to position [50, 0]
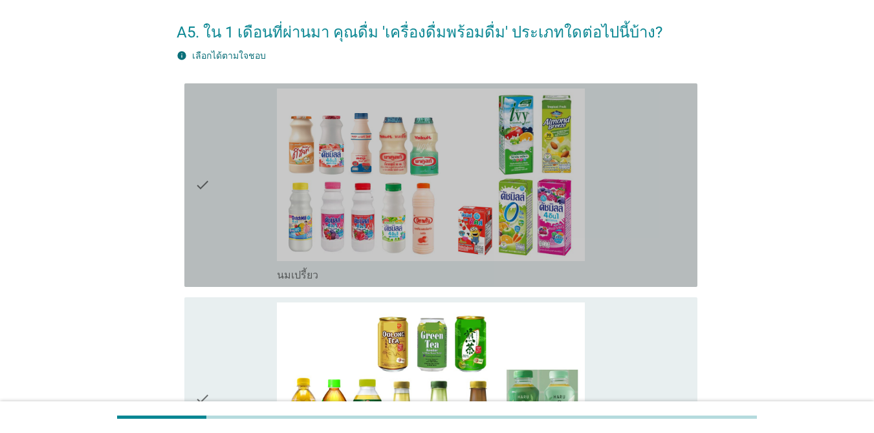
click at [231, 149] on div "check" at bounding box center [236, 185] width 82 height 193
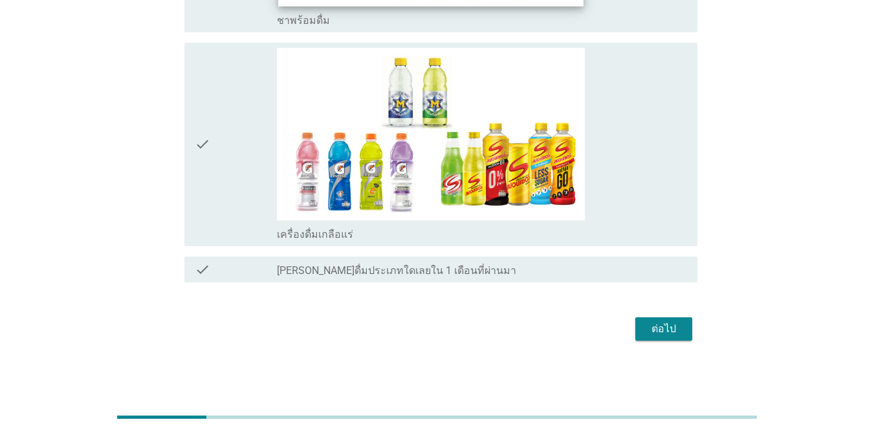
scroll to position [140, 0]
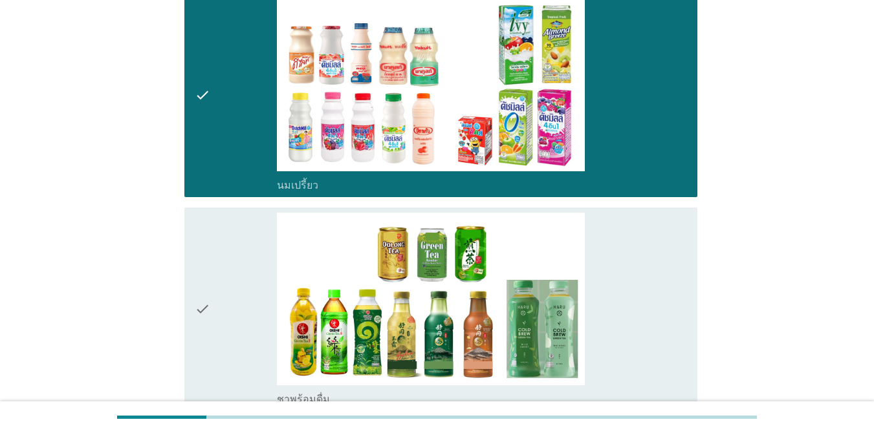
click at [254, 279] on div "check" at bounding box center [236, 309] width 82 height 193
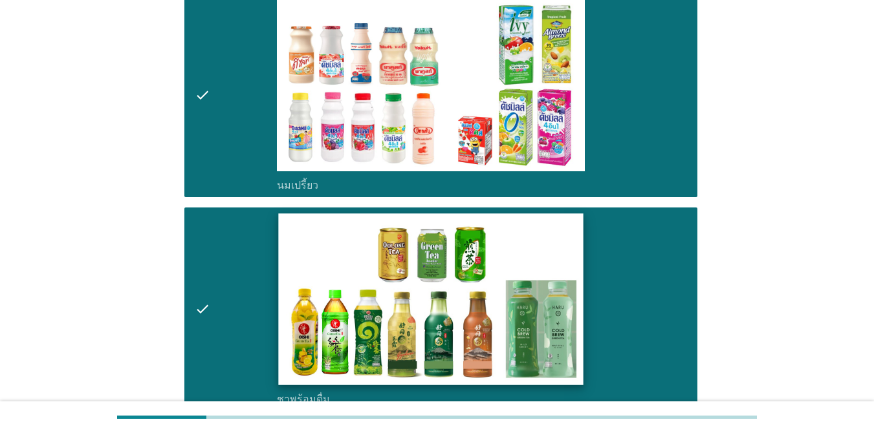
scroll to position [519, 0]
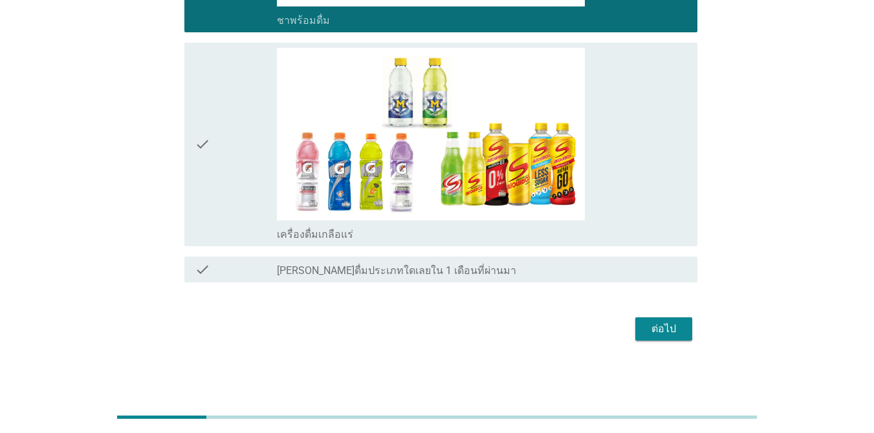
click at [636, 327] on div "ต่อไป" at bounding box center [663, 329] width 36 height 16
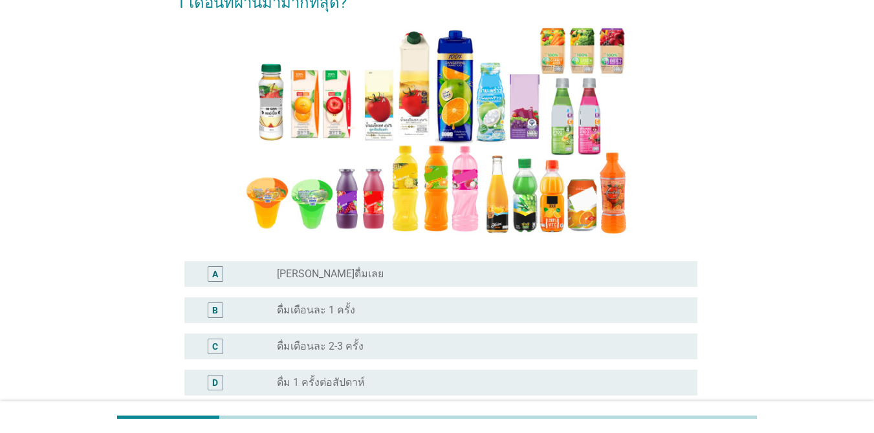
scroll to position [153, 0]
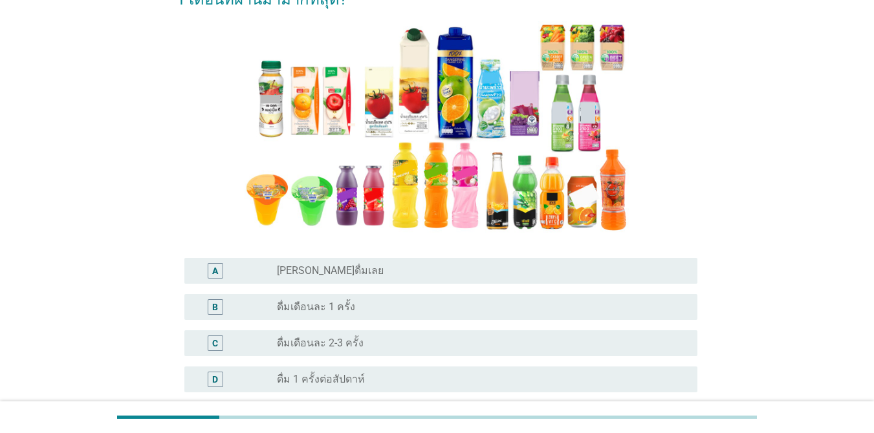
click at [404, 272] on div "radio_button_unchecked [PERSON_NAME]ดื่มเลย" at bounding box center [477, 271] width 400 height 13
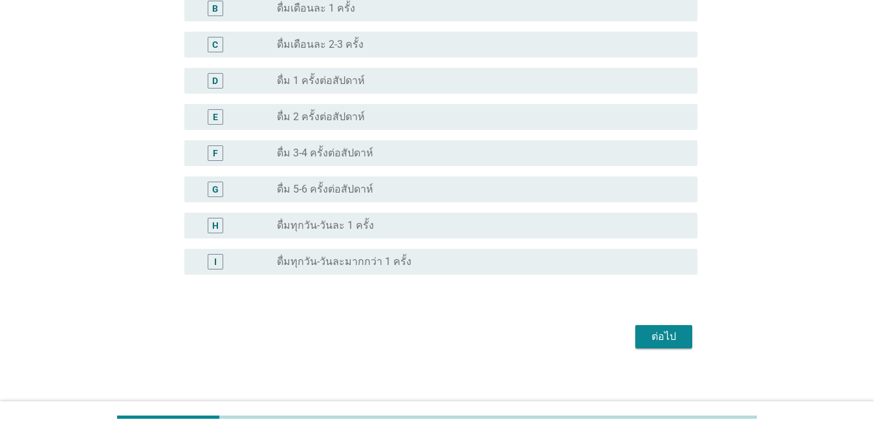
scroll to position [460, 0]
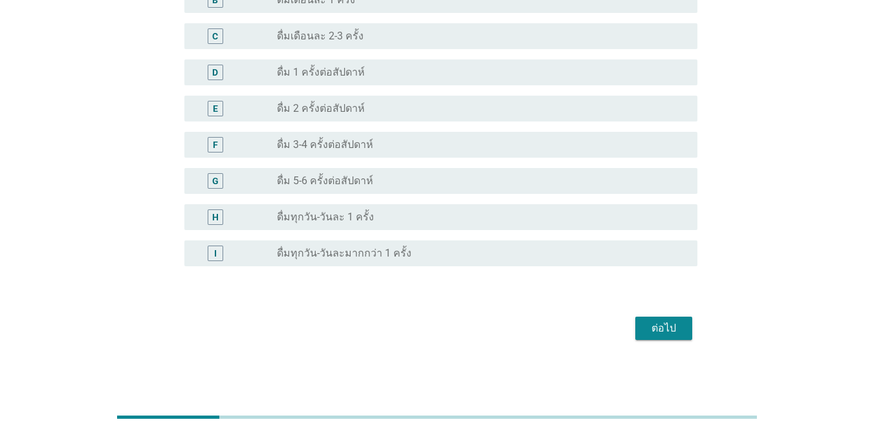
click at [636, 339] on button "ต่อไป" at bounding box center [663, 328] width 57 height 23
